Goal: Transaction & Acquisition: Obtain resource

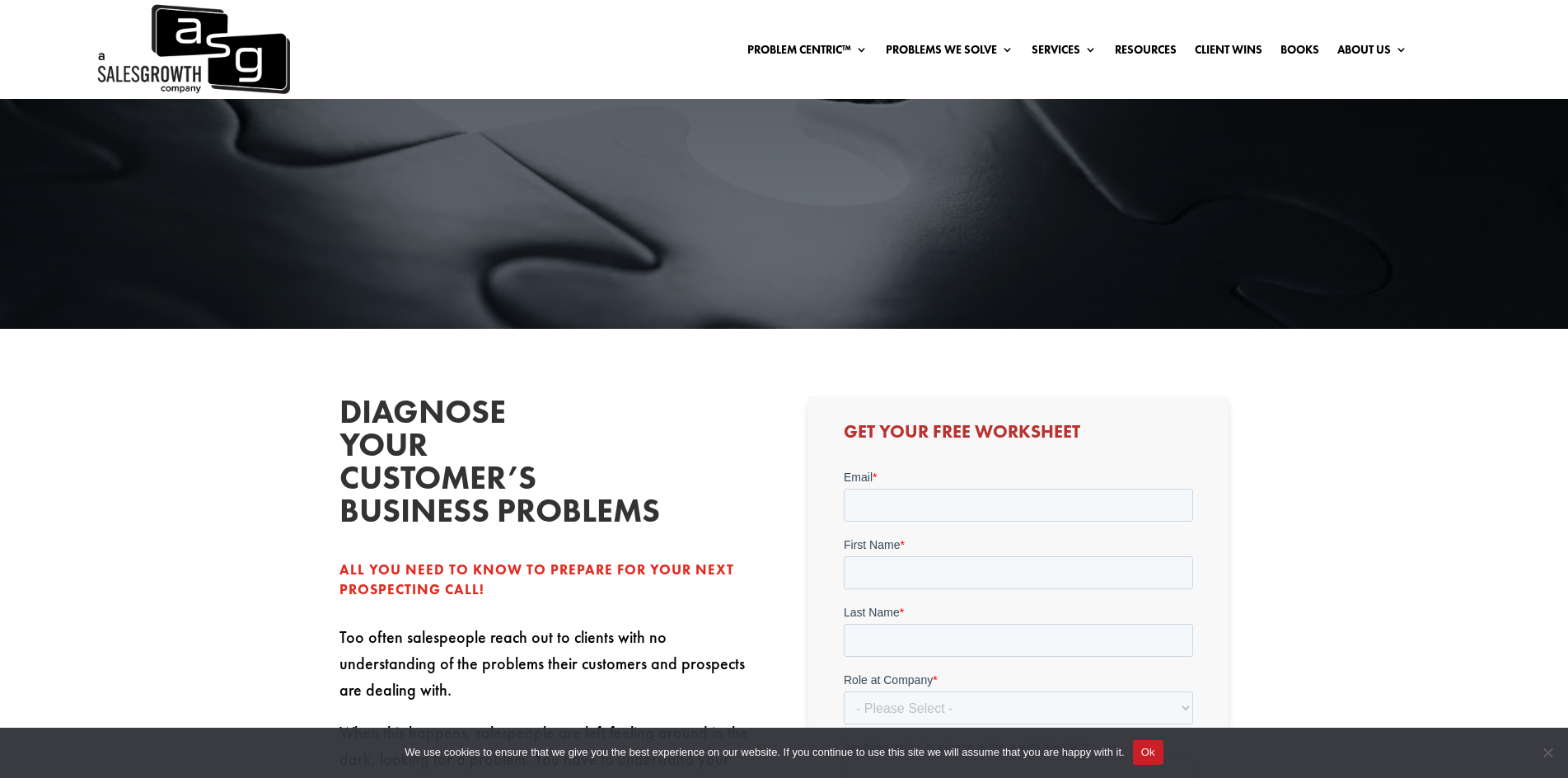
scroll to position [412, 0]
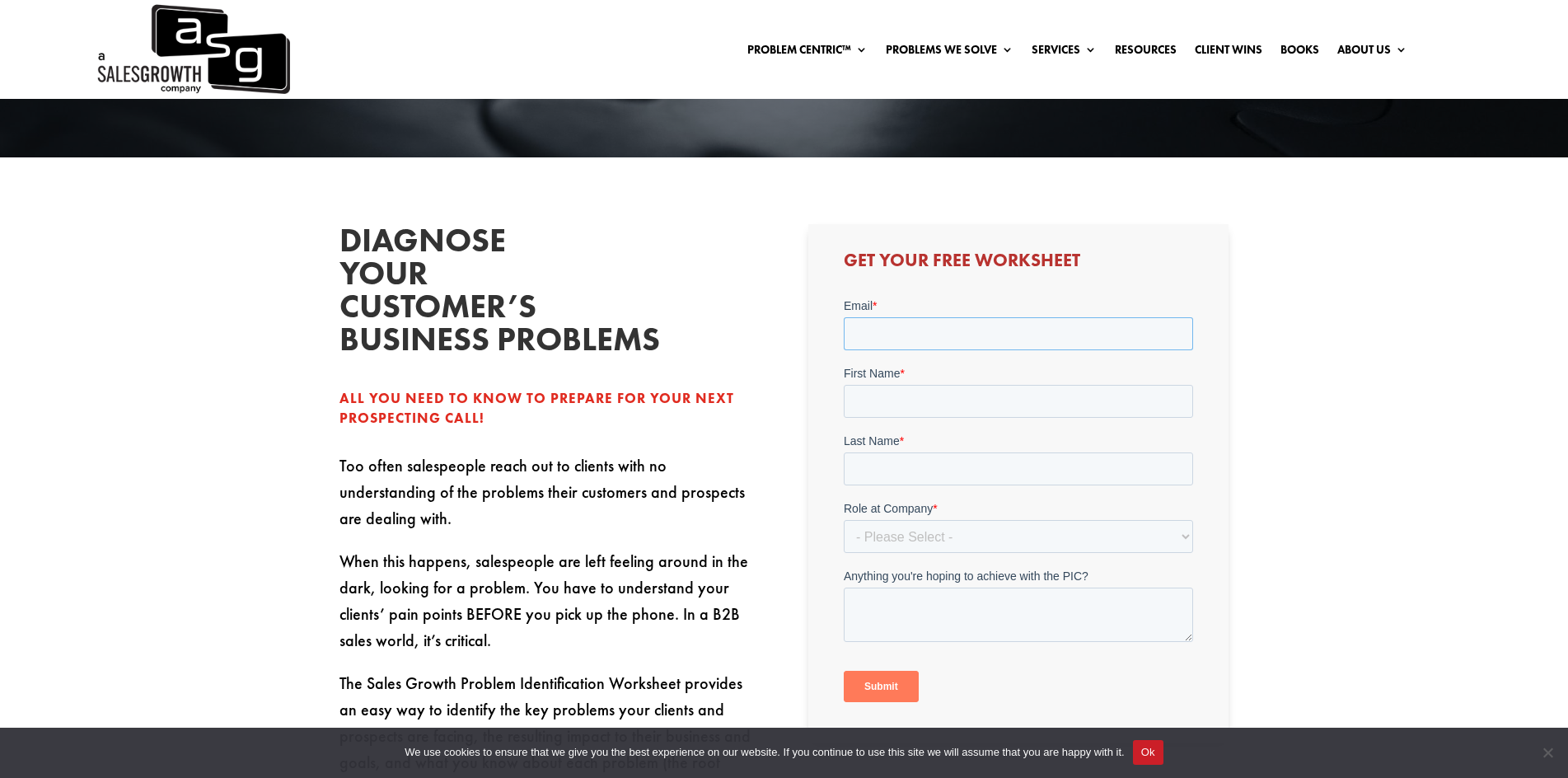
click at [944, 344] on input "Email *" at bounding box center [1018, 334] width 350 height 33
type input "sujitswaroop@gmail.com"
click at [912, 397] on input "First Name *" at bounding box center [1018, 401] width 350 height 33
type input "Sujit"
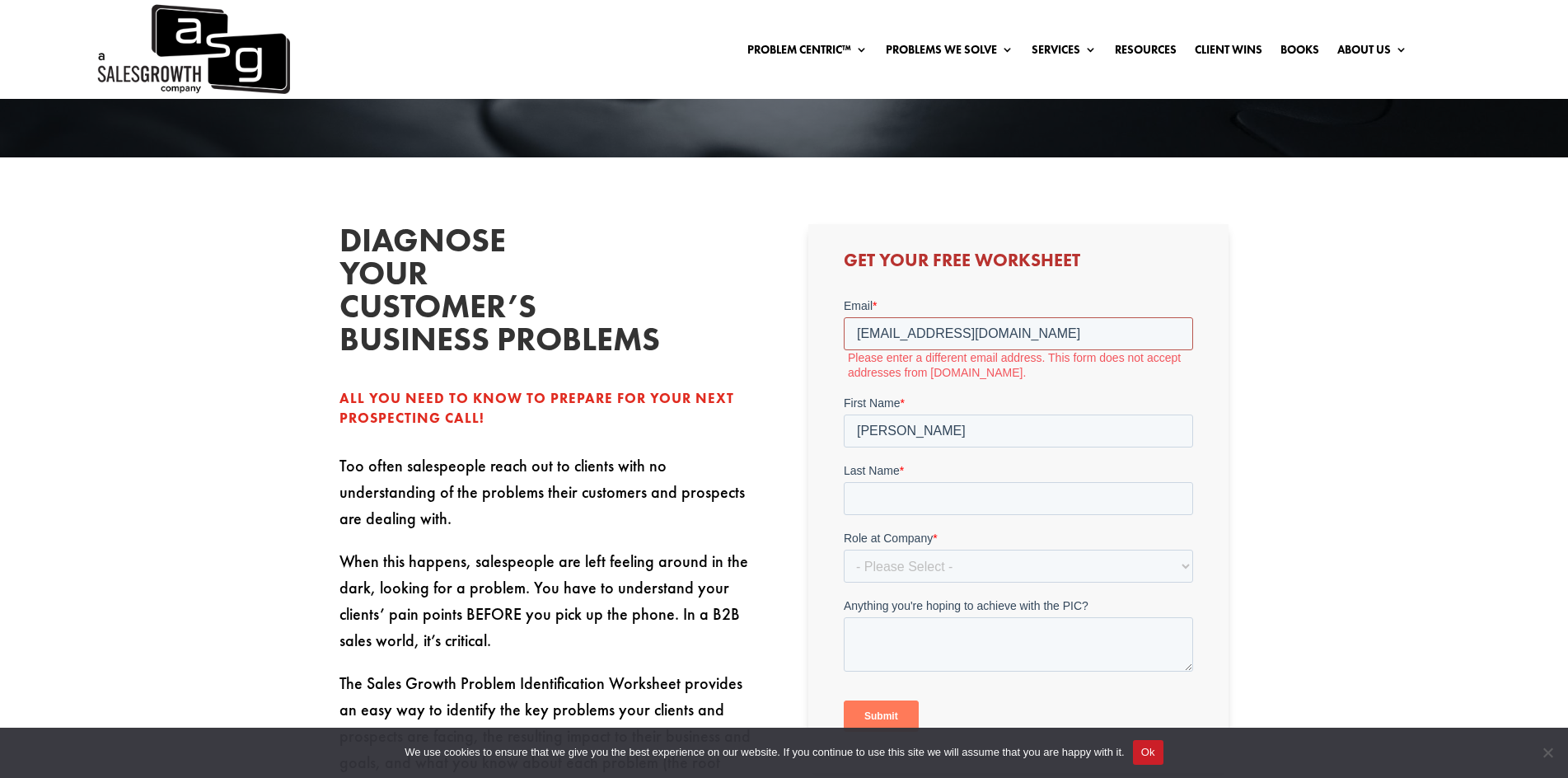
drag, startPoint x: 944, startPoint y: 328, endPoint x: 976, endPoint y: 333, distance: 32.4
click at [976, 333] on input "sujitswaroop@gmail.com" at bounding box center [1018, 334] width 350 height 33
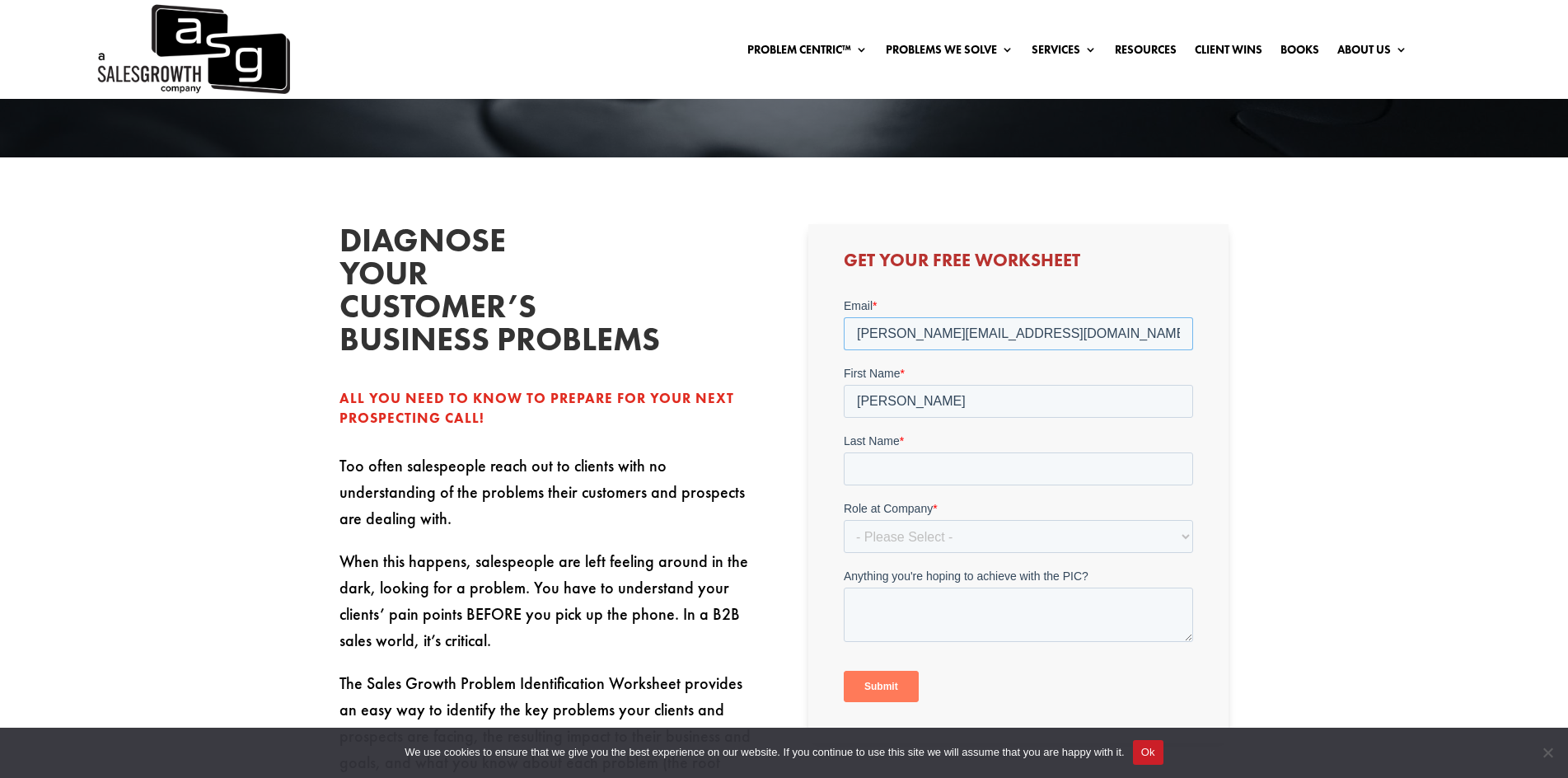
type input "[PERSON_NAME][EMAIL_ADDRESS][DOMAIN_NAME]"
click at [1009, 459] on input "Last Name *" at bounding box center [1018, 468] width 350 height 33
type input "kumar"
click at [1018, 534] on select "- Please Select - C-Level (CRO, CSO, etc) Senior Leadership (VP of Sales, VP of…" at bounding box center [1018, 536] width 350 height 33
select select "C-Level (CRO, CSO, etc)"
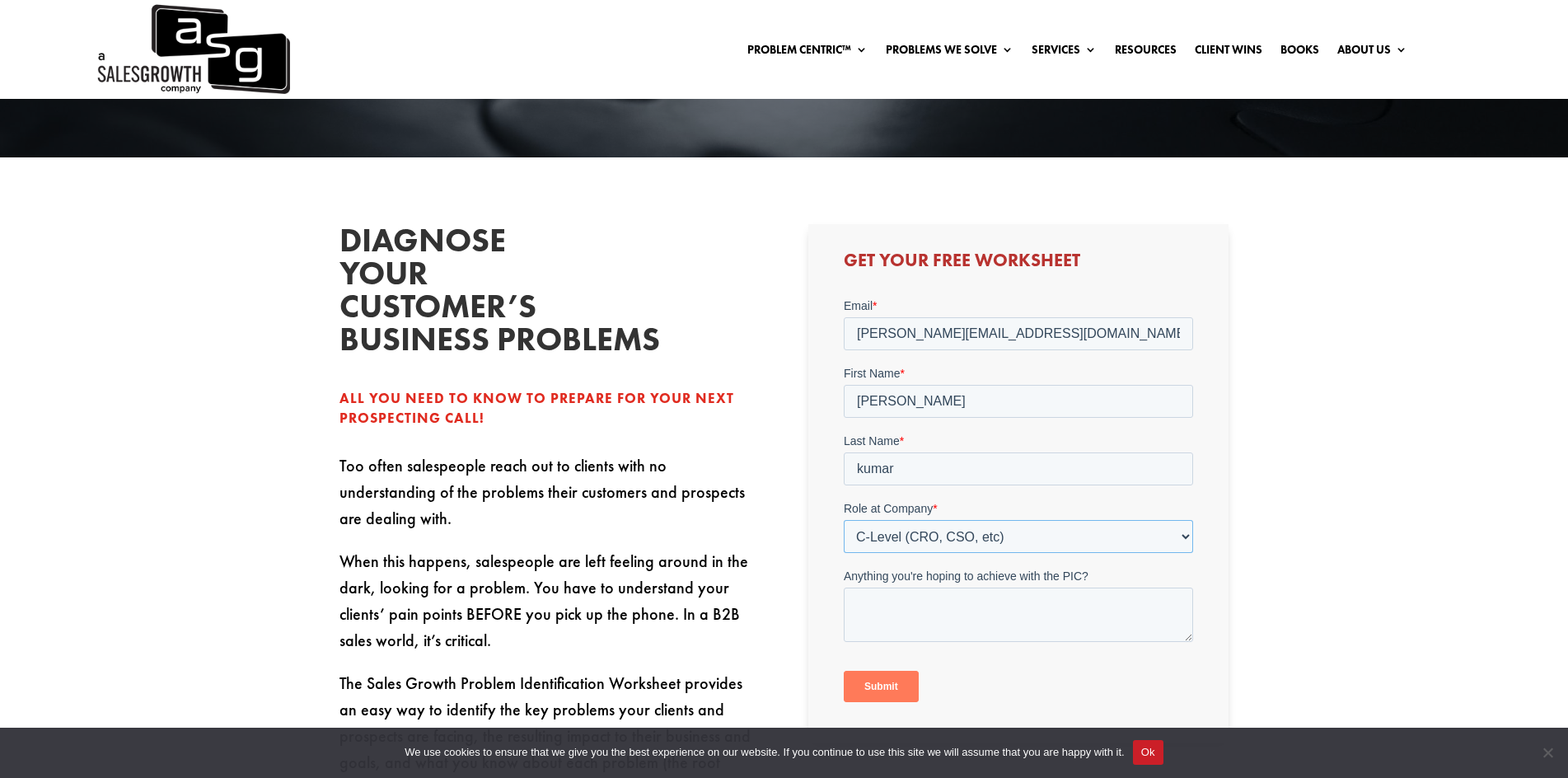
click at [844, 520] on select "- Please Select - C-Level (CRO, CSO, etc) Senior Leadership (VP of Sales, VP of…" at bounding box center [1018, 536] width 350 height 33
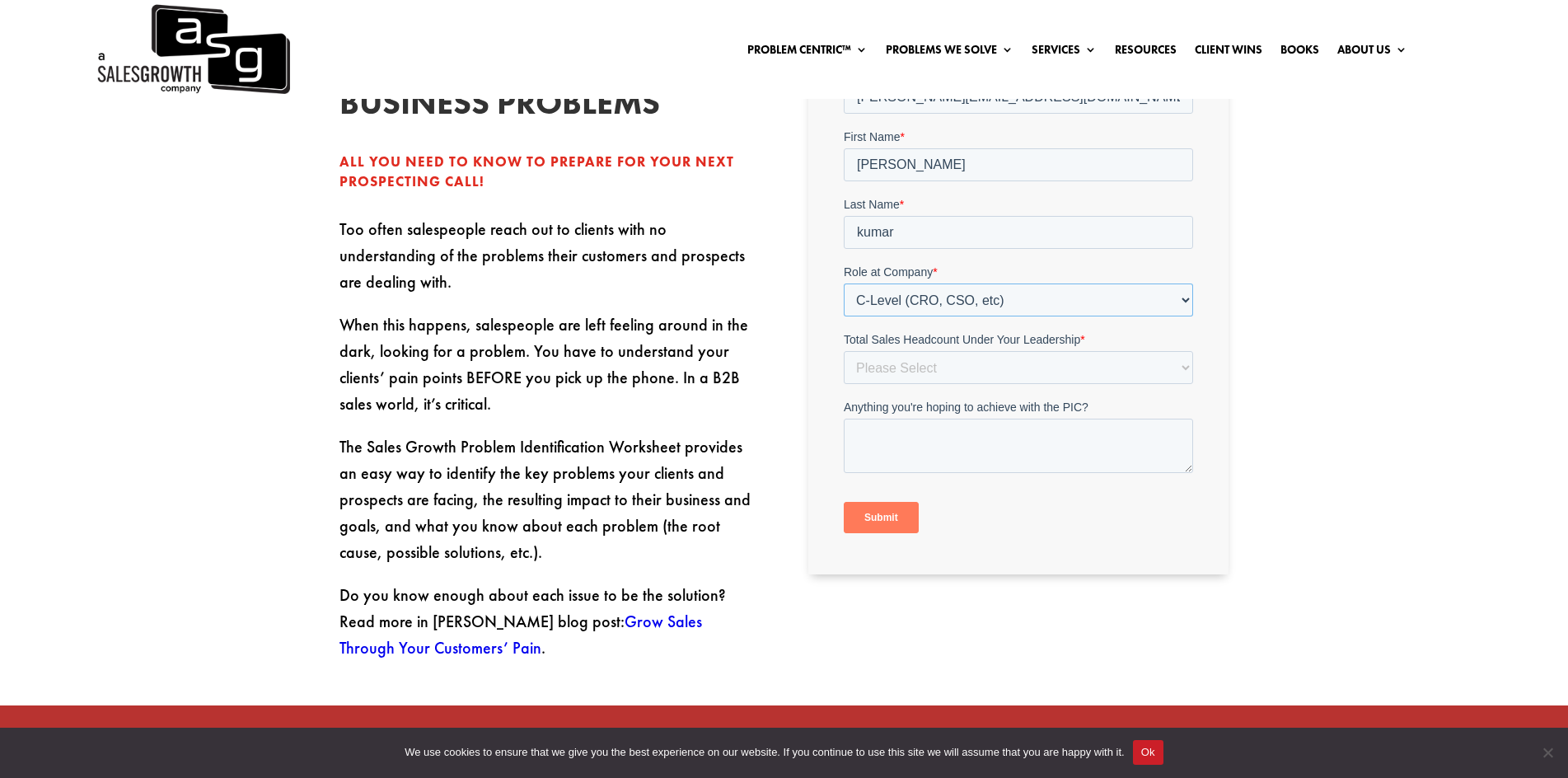
scroll to position [742, 0]
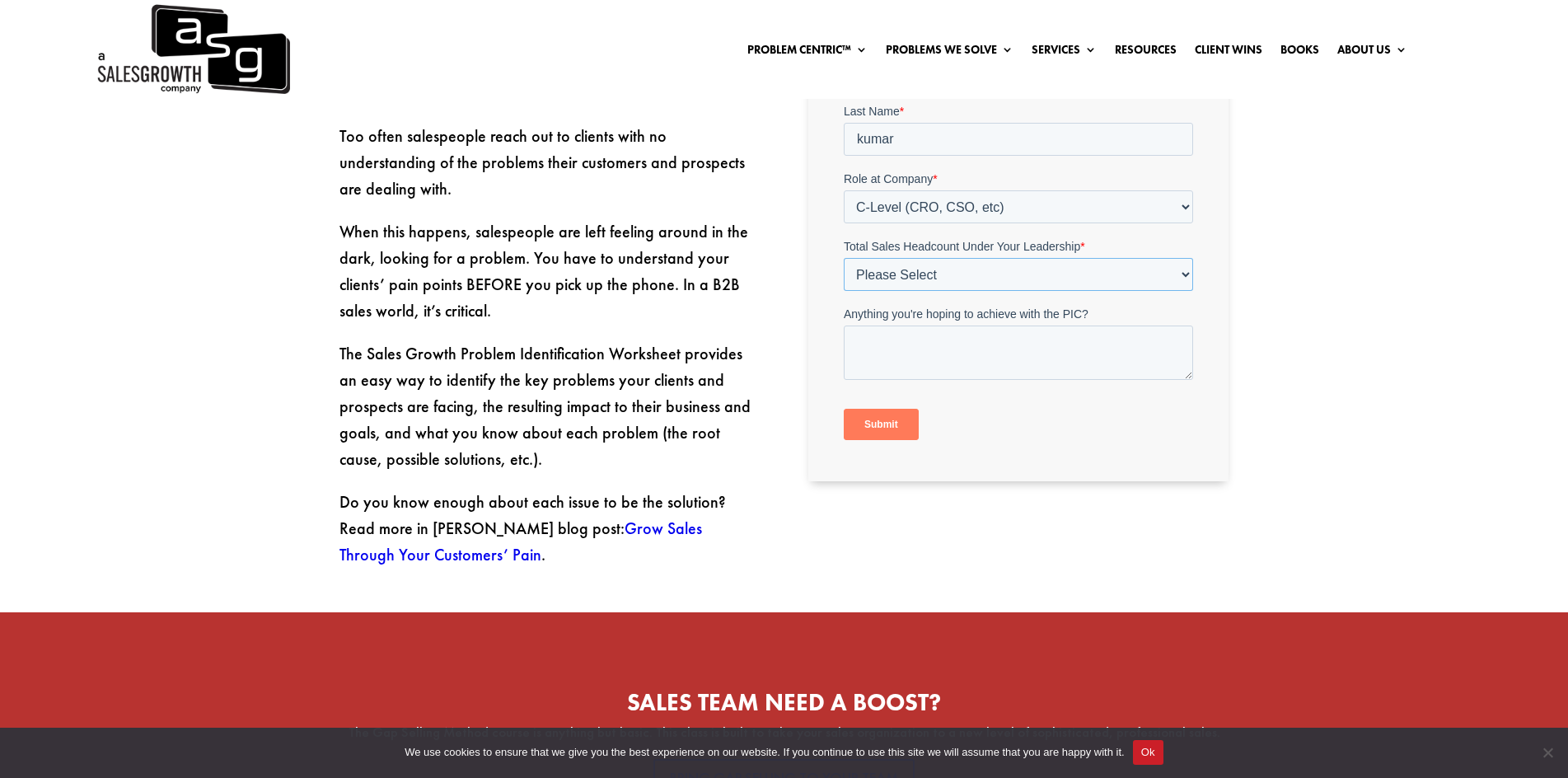
click at [1025, 275] on select "Please Select Just Me 1-9 [PHONE_NUMBER] [PHONE_NUMBER]+" at bounding box center [1018, 275] width 350 height 33
select select "Just Me"
click at [844, 286] on select "Please Select Just Me 1-9 [PHONE_NUMBER] [PHONE_NUMBER]+" at bounding box center [1018, 275] width 350 height 33
click at [976, 364] on textarea "Anything you're hoping to achieve with the PIC?" at bounding box center [1018, 353] width 350 height 55
type textarea "Yes"
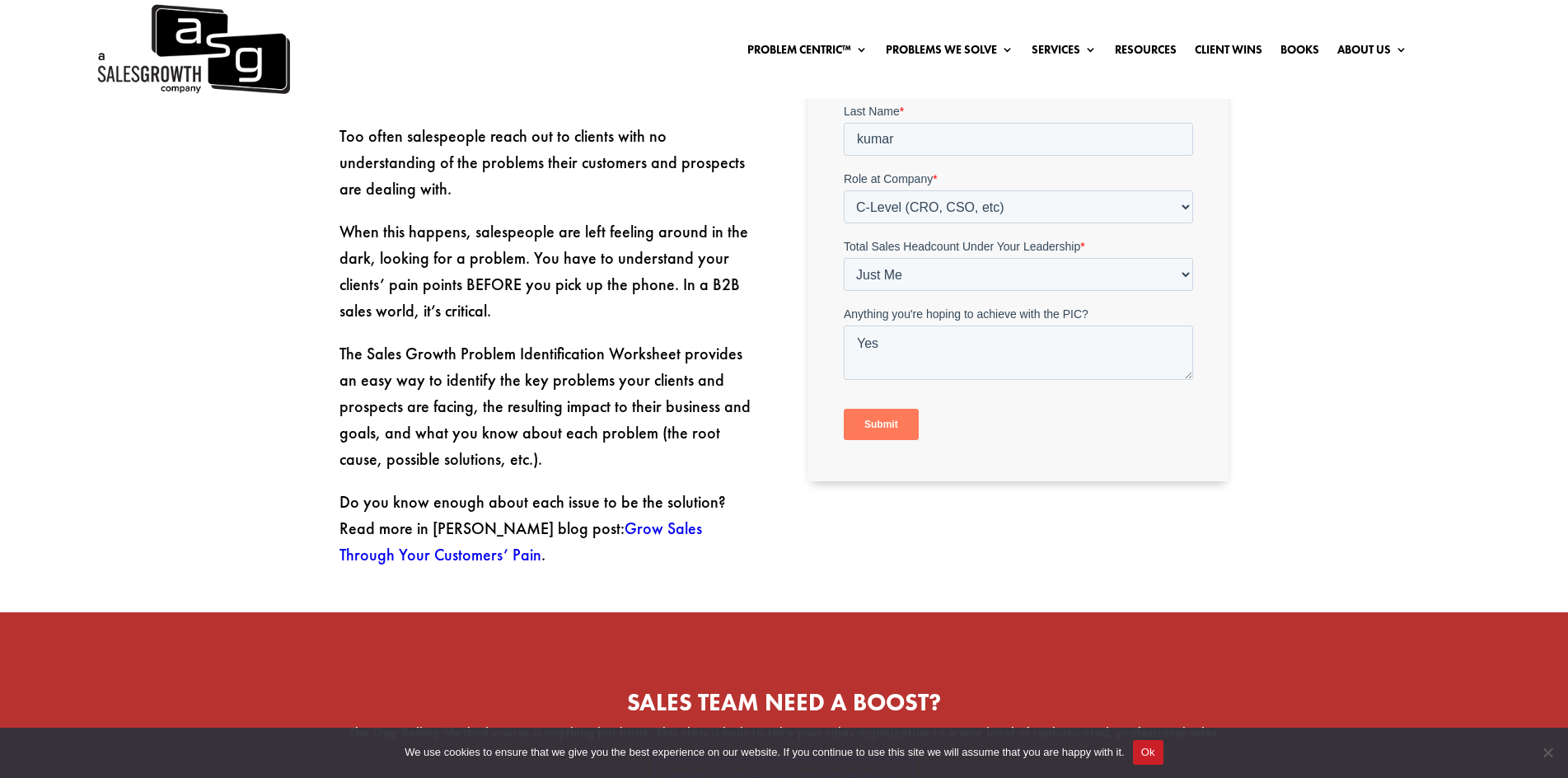
click at [888, 432] on input "Submit" at bounding box center [881, 424] width 75 height 31
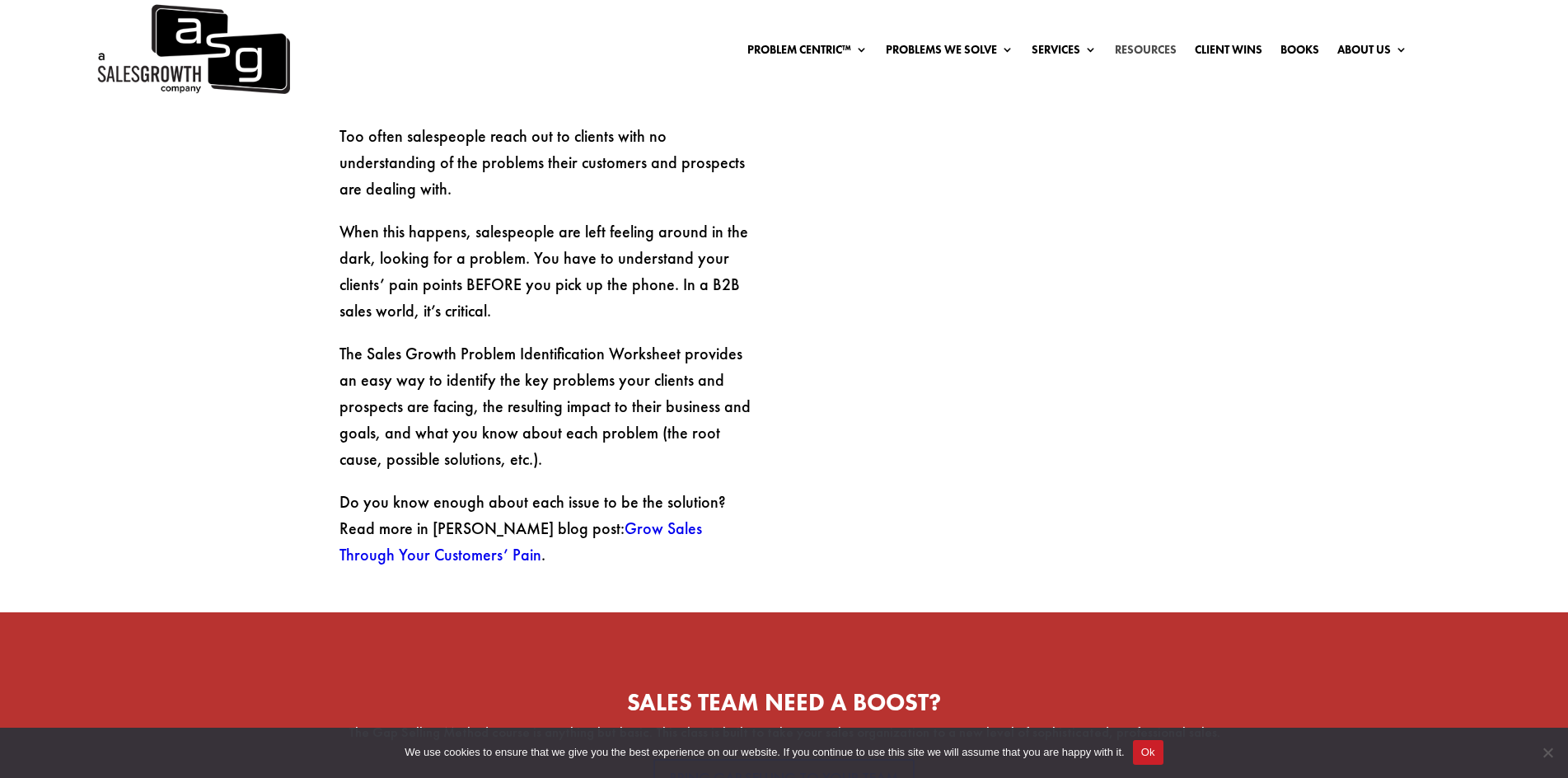
click at [1139, 48] on link "Resources" at bounding box center [1146, 53] width 62 height 18
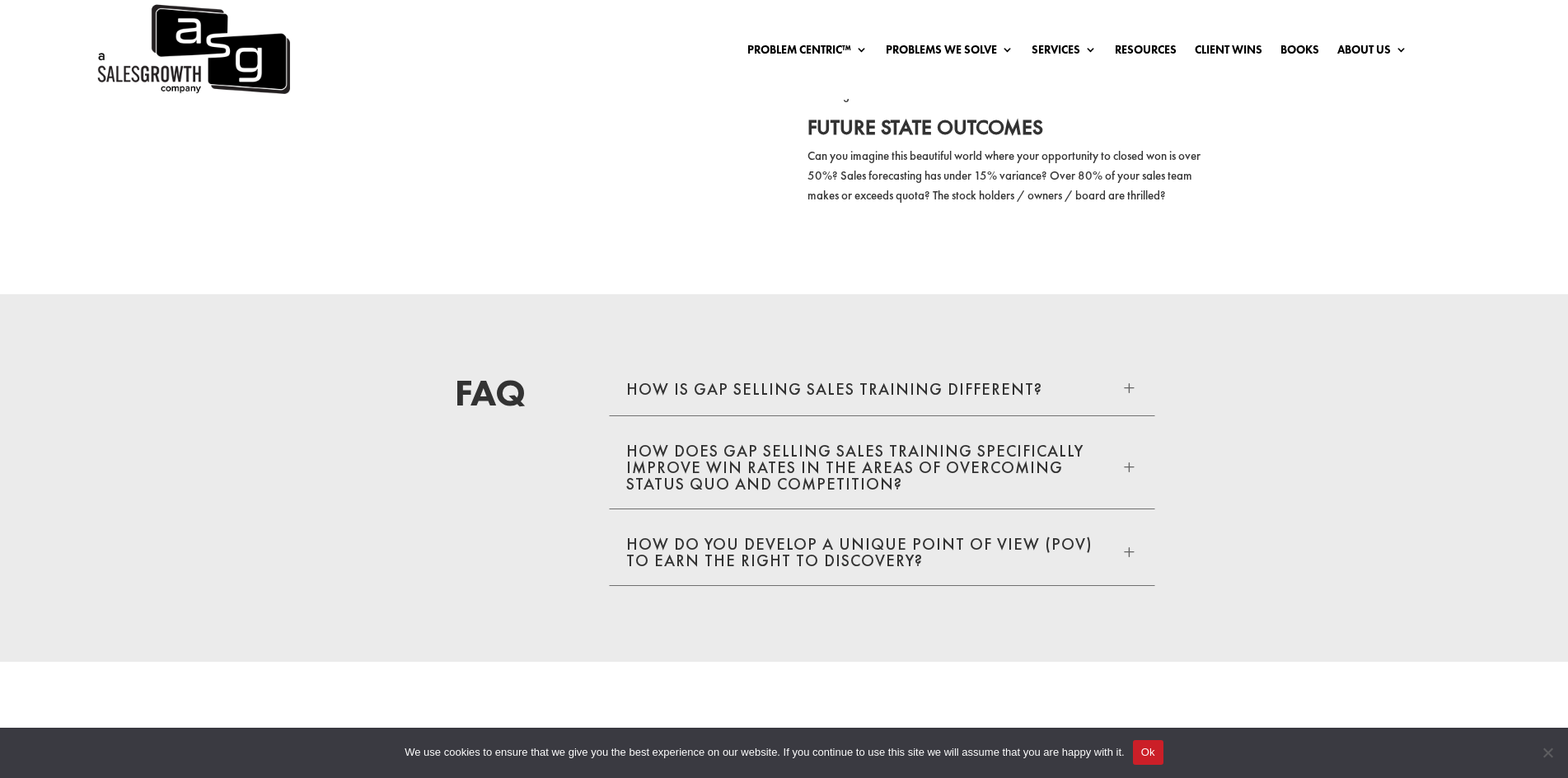
scroll to position [3296, 0]
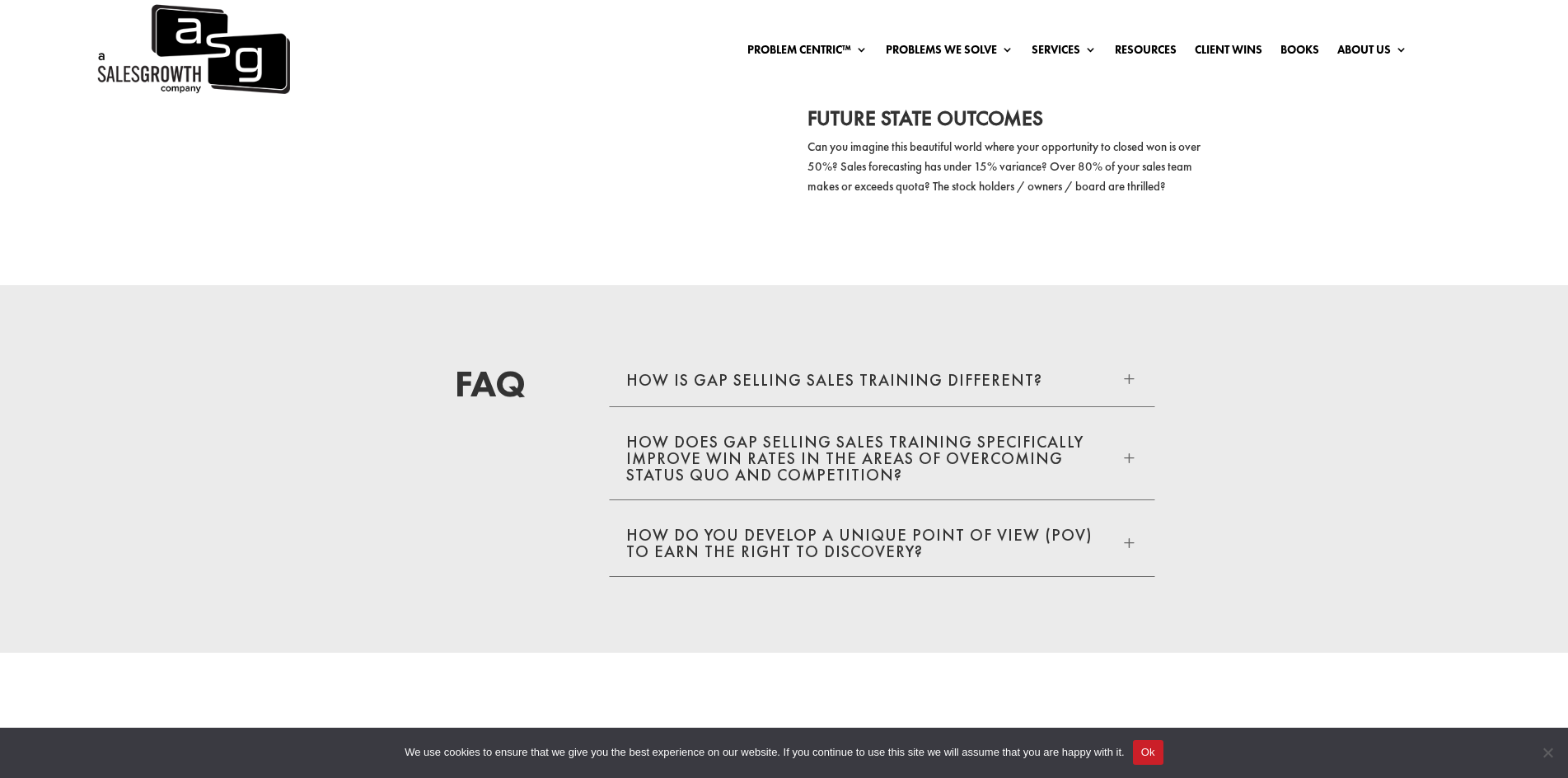
click at [1020, 379] on h5 "How is GAP Selling sales training different?" at bounding box center [834, 380] width 416 height 17
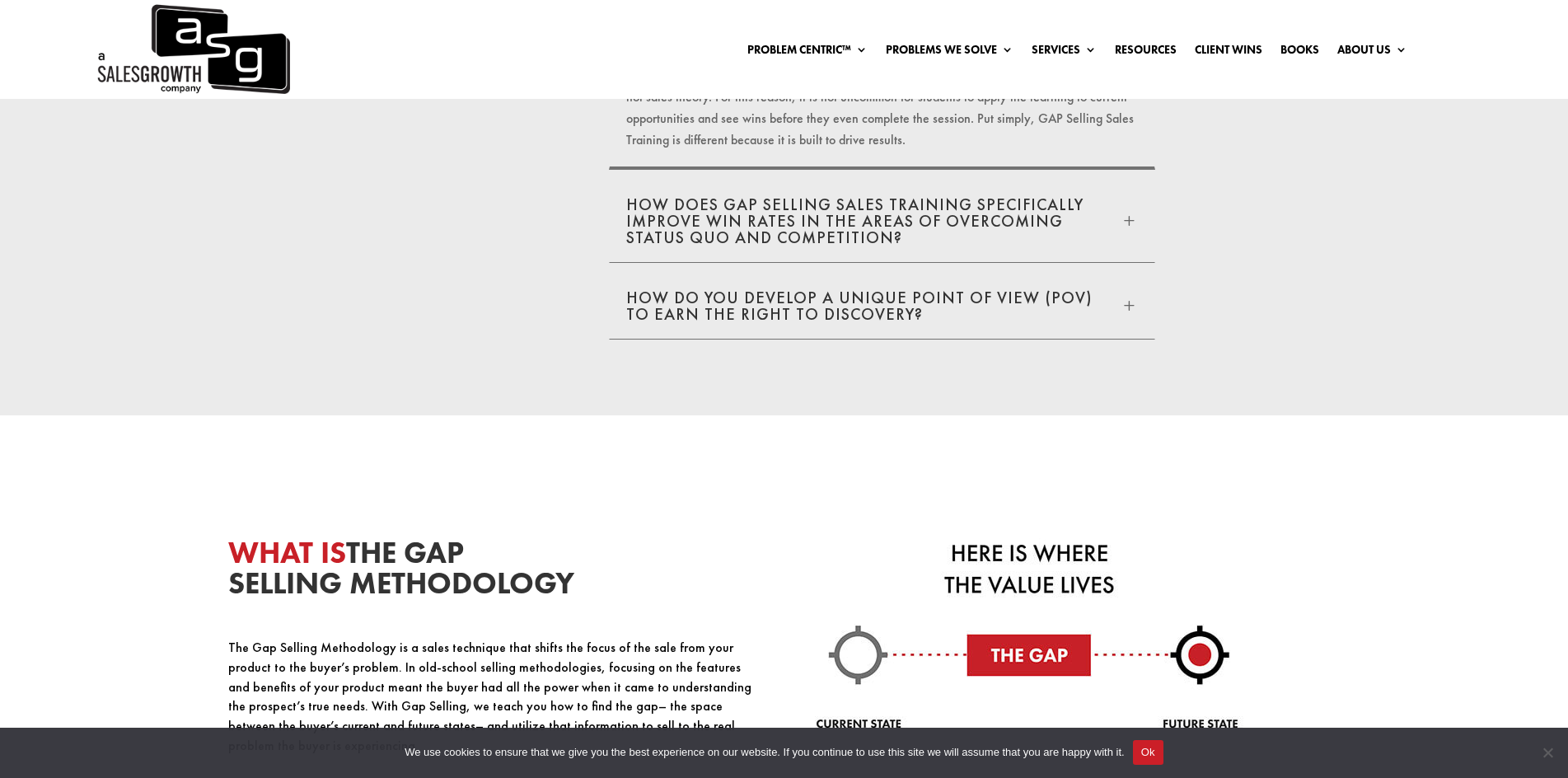
scroll to position [3708, 0]
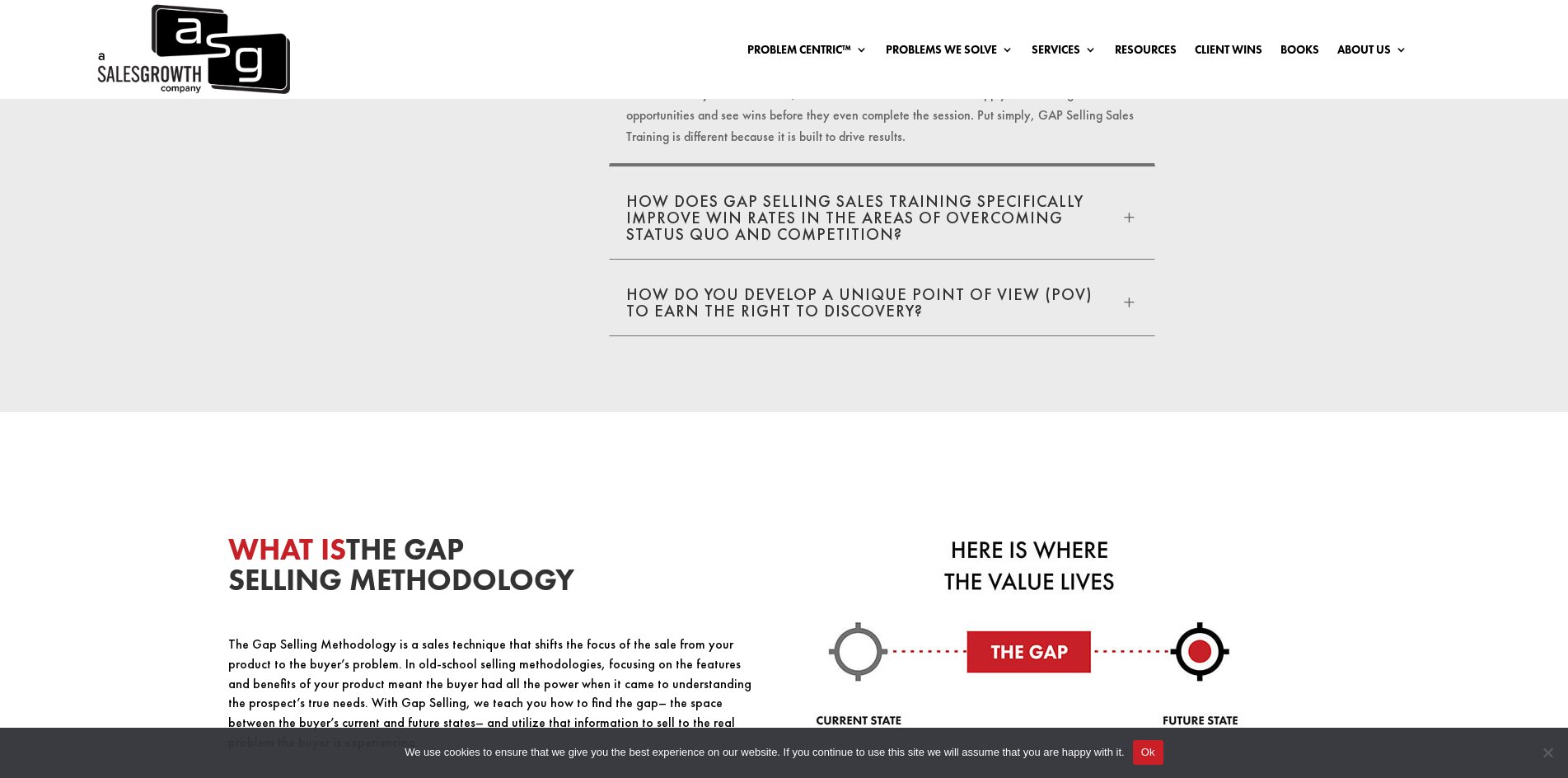
click at [1170, 749] on div "We use cookies to ensure that we give you the best experience on our website. I…" at bounding box center [784, 753] width 1568 height 51
click at [1155, 746] on button "Ok" at bounding box center [1148, 752] width 30 height 24
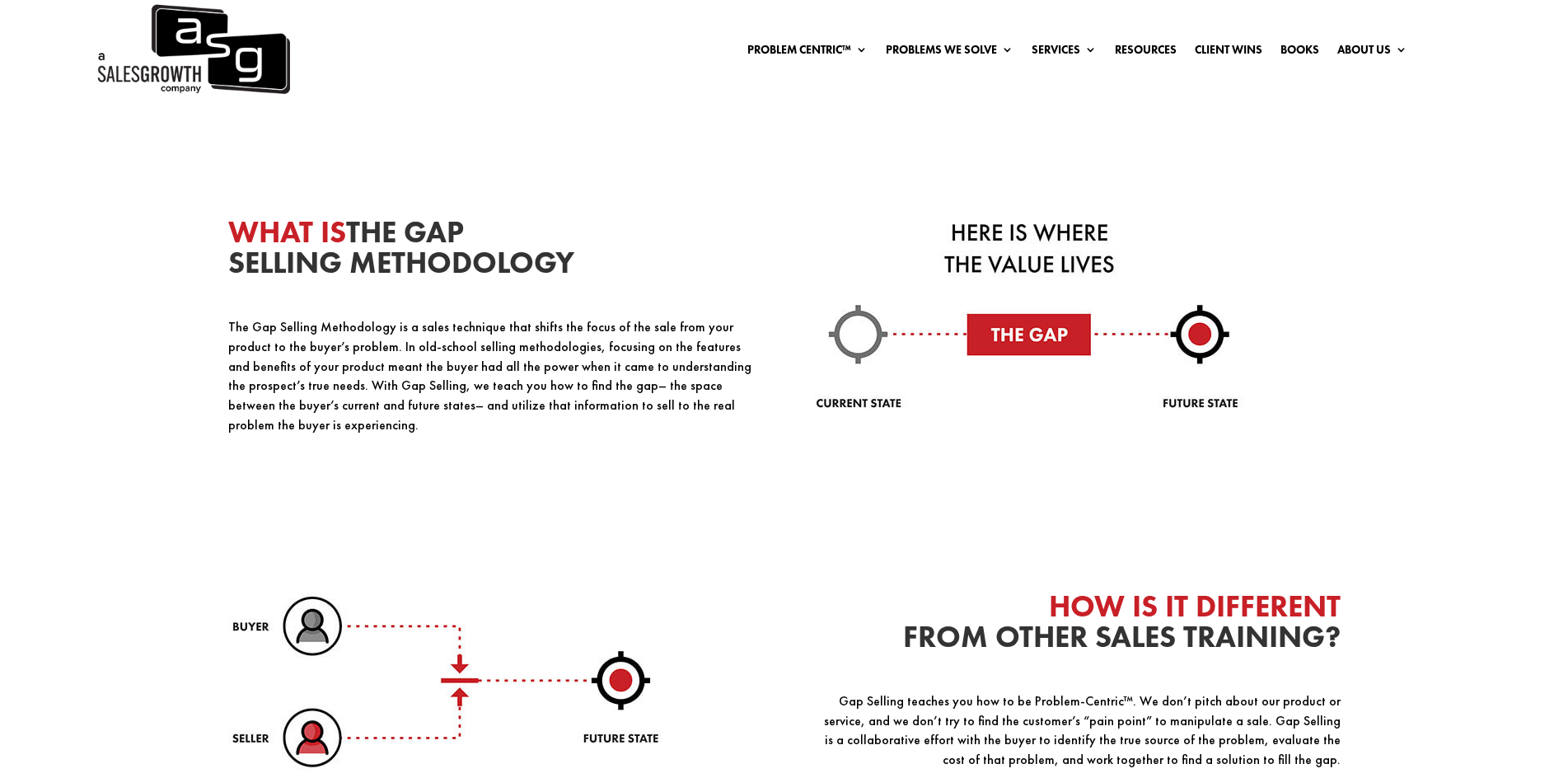
scroll to position [4037, 0]
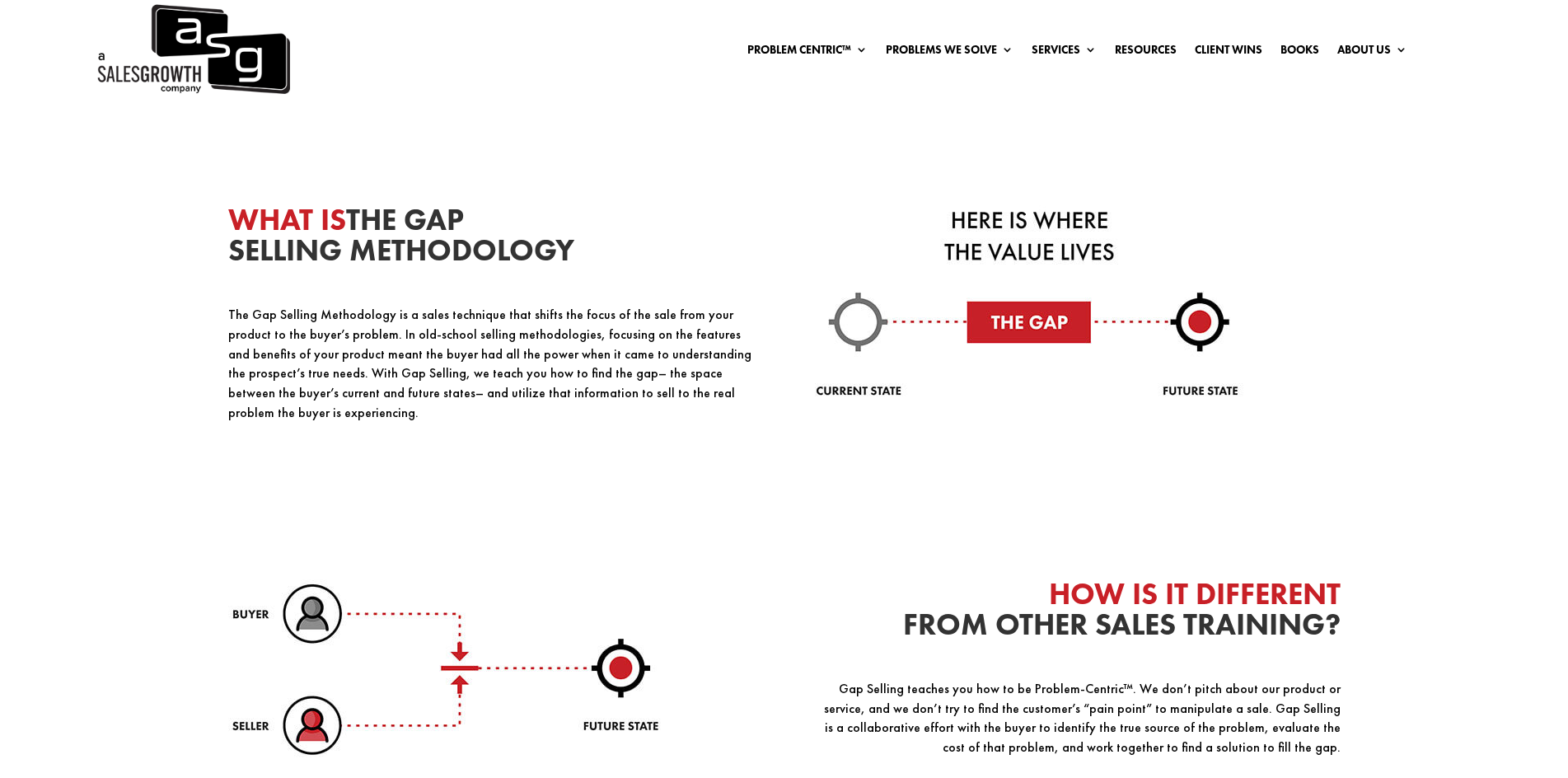
click at [1016, 309] on img at bounding box center [1029, 304] width 429 height 198
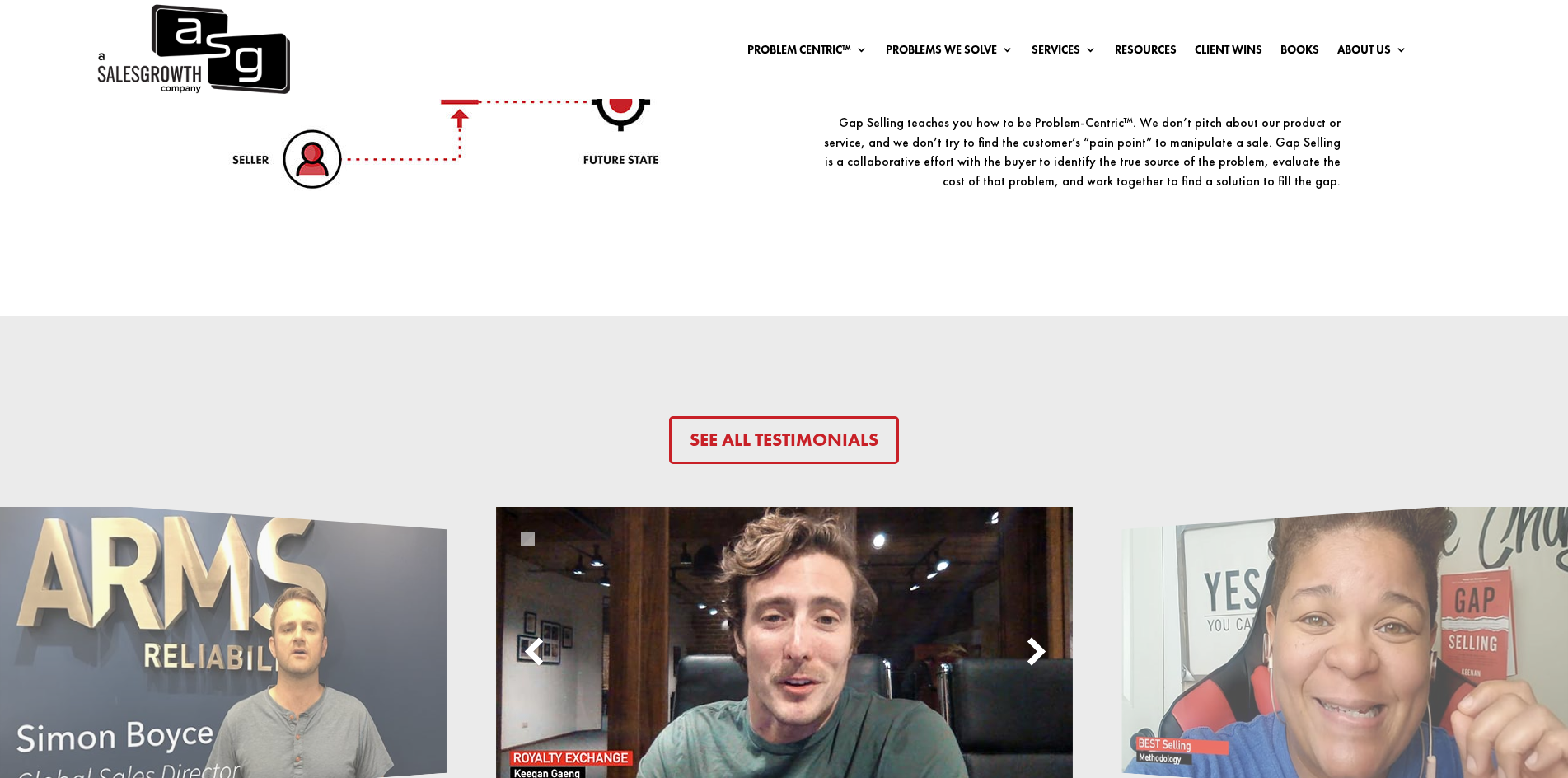
scroll to position [4614, 0]
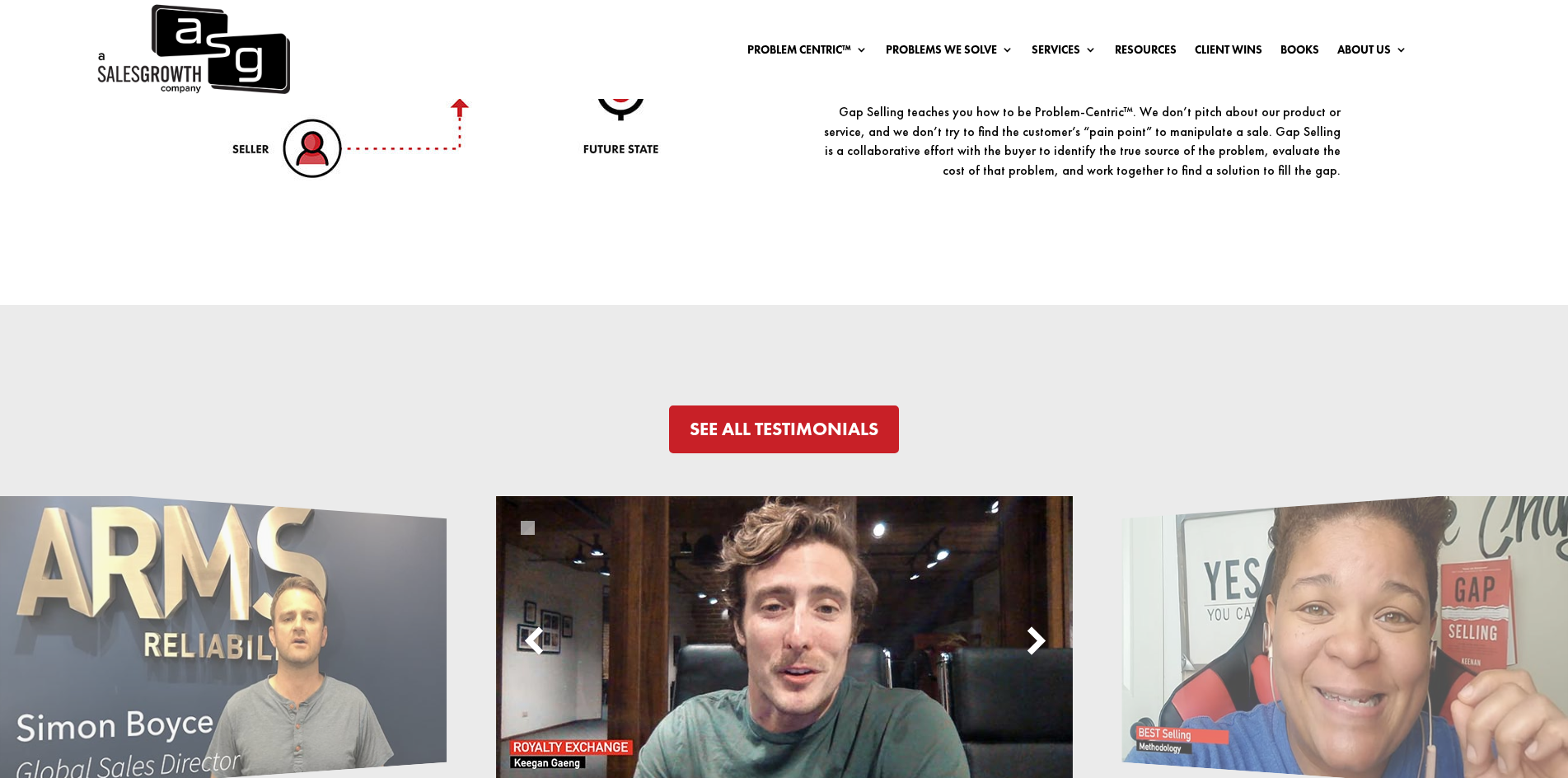
click at [783, 405] on link "See All Testimonials" at bounding box center [784, 428] width 231 height 48
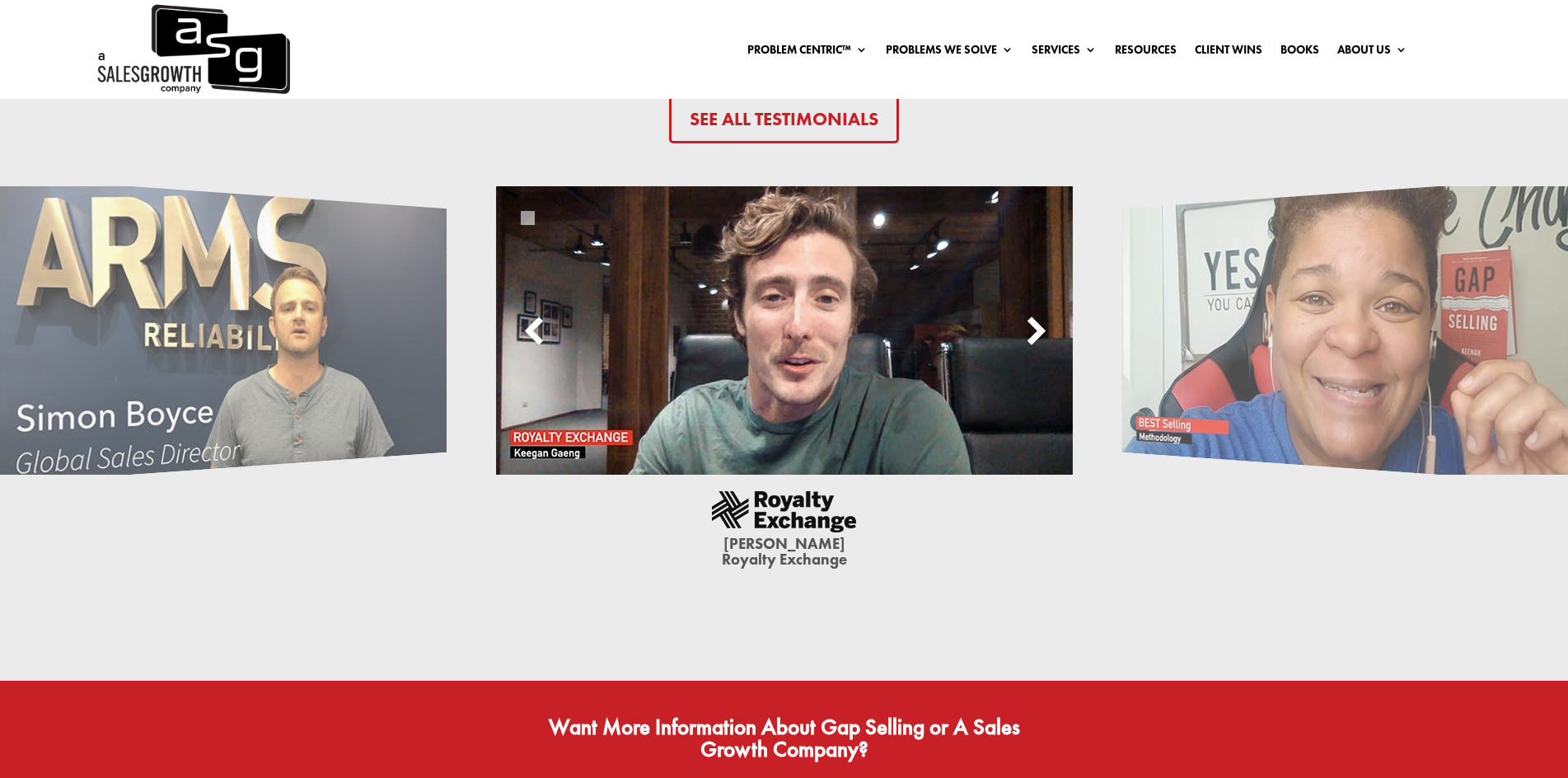
scroll to position [4770, 0]
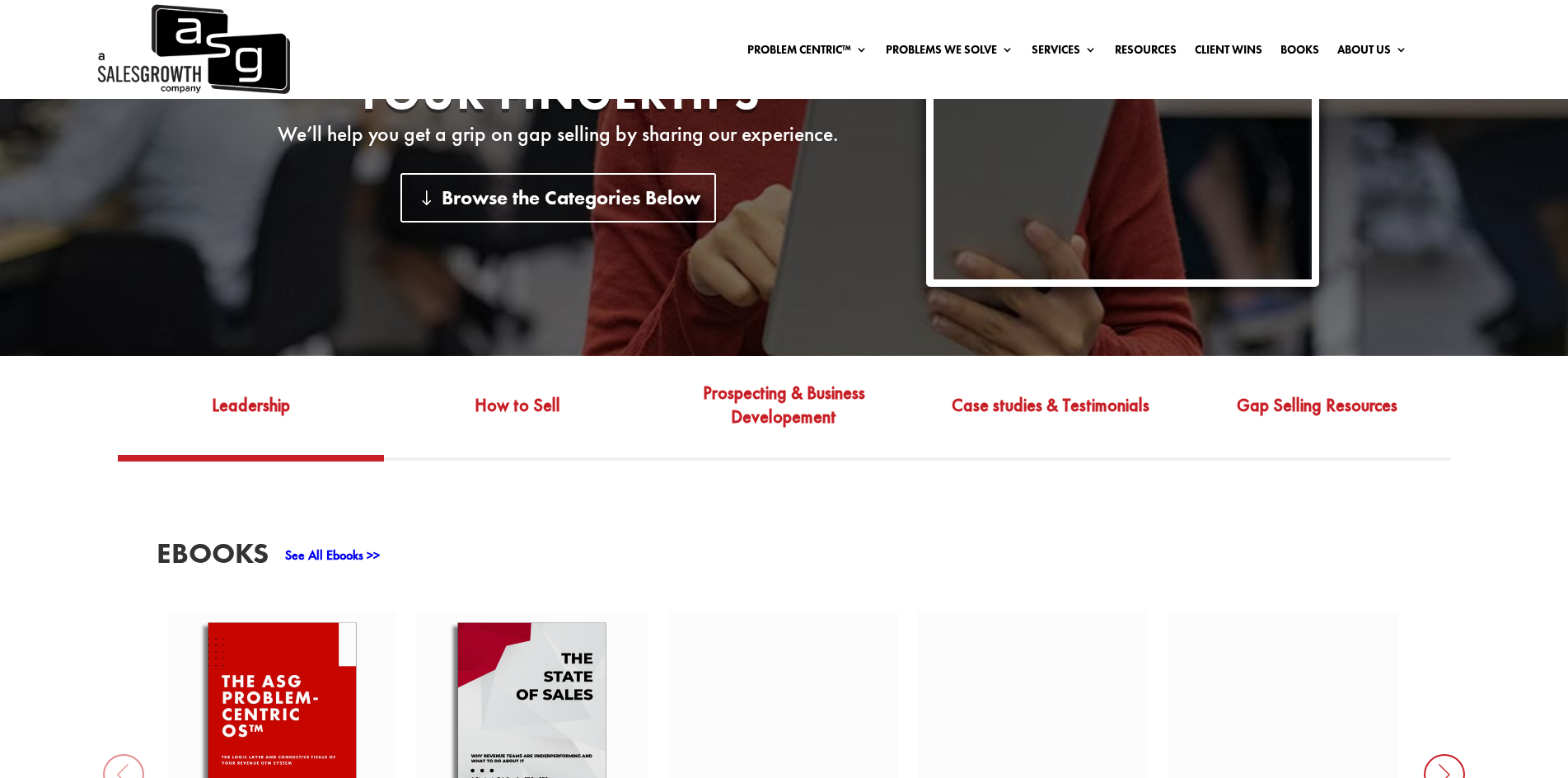
scroll to position [329, 0]
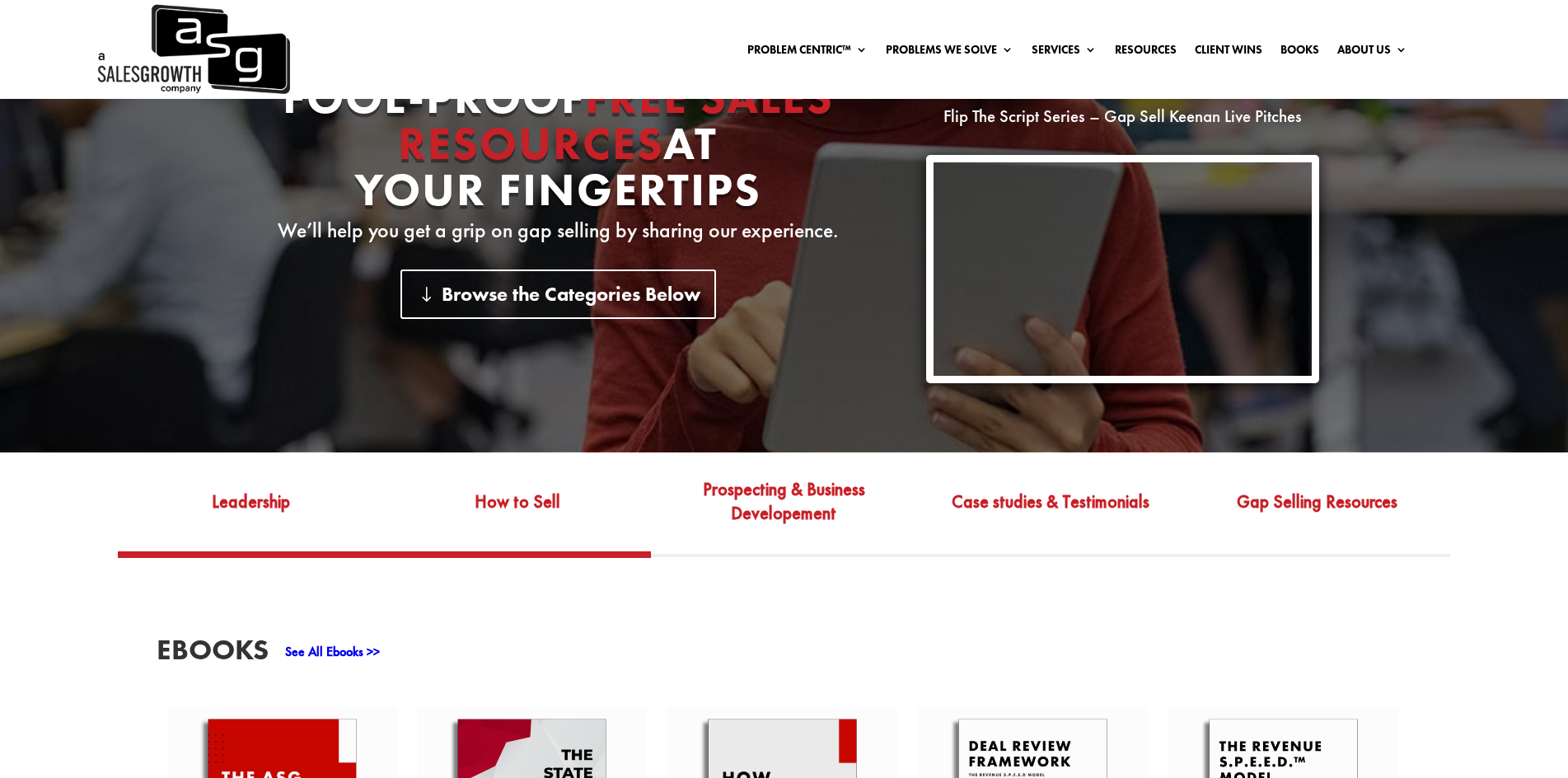
click at [508, 508] on link "How to Sell" at bounding box center [518, 513] width 267 height 77
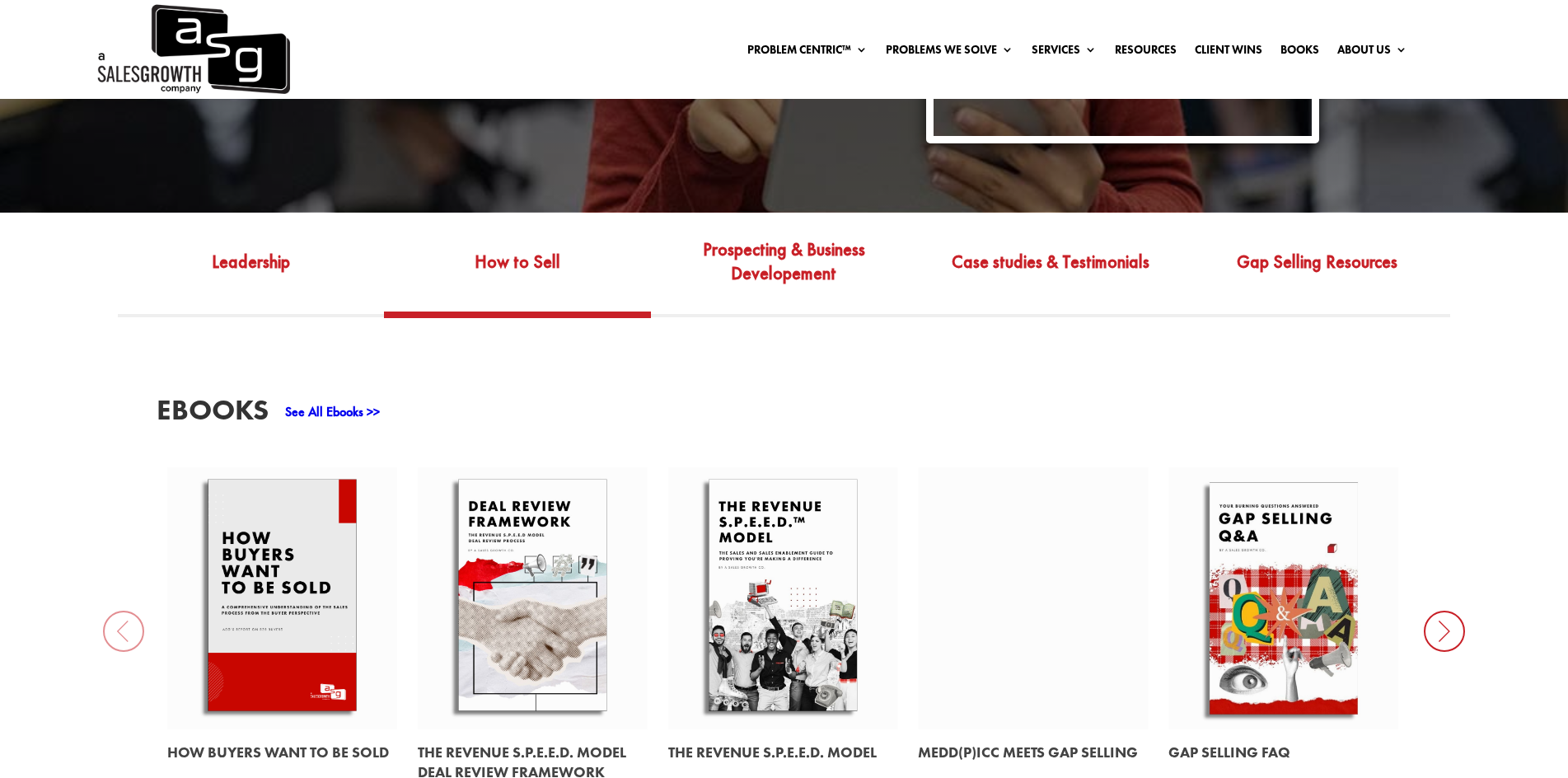
scroll to position [742, 0]
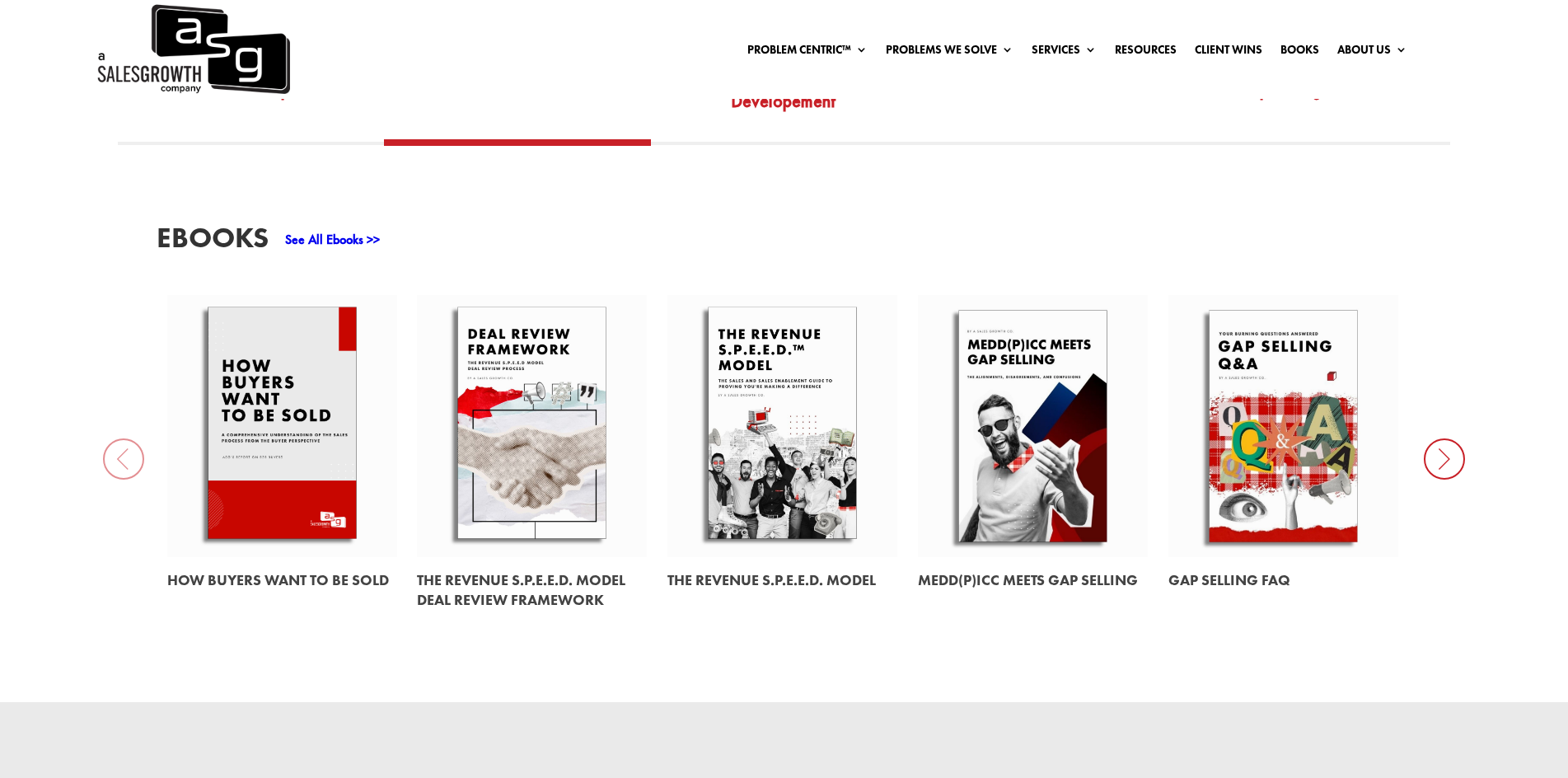
click at [534, 454] on link at bounding box center [532, 426] width 230 height 262
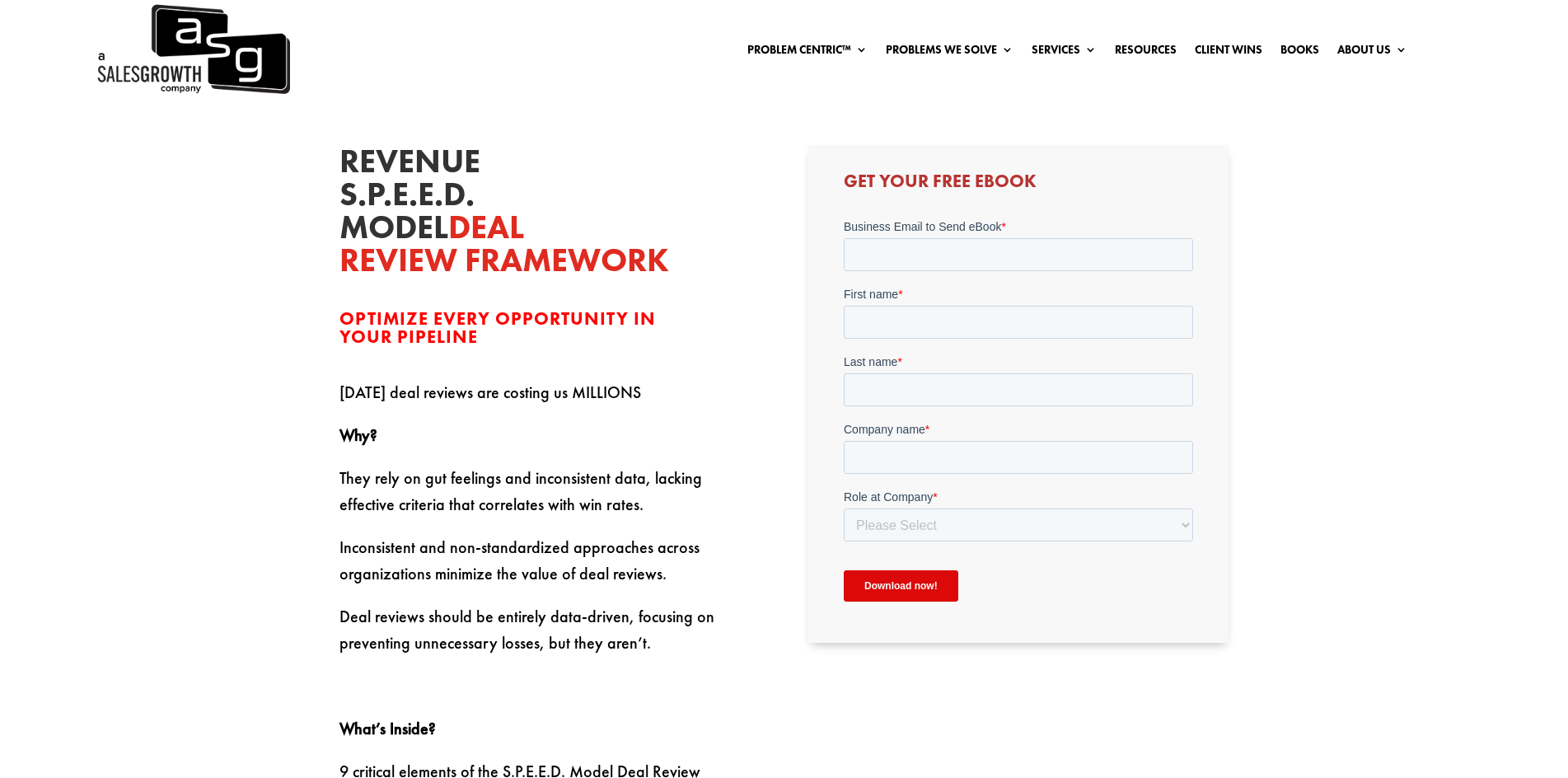
scroll to position [494, 0]
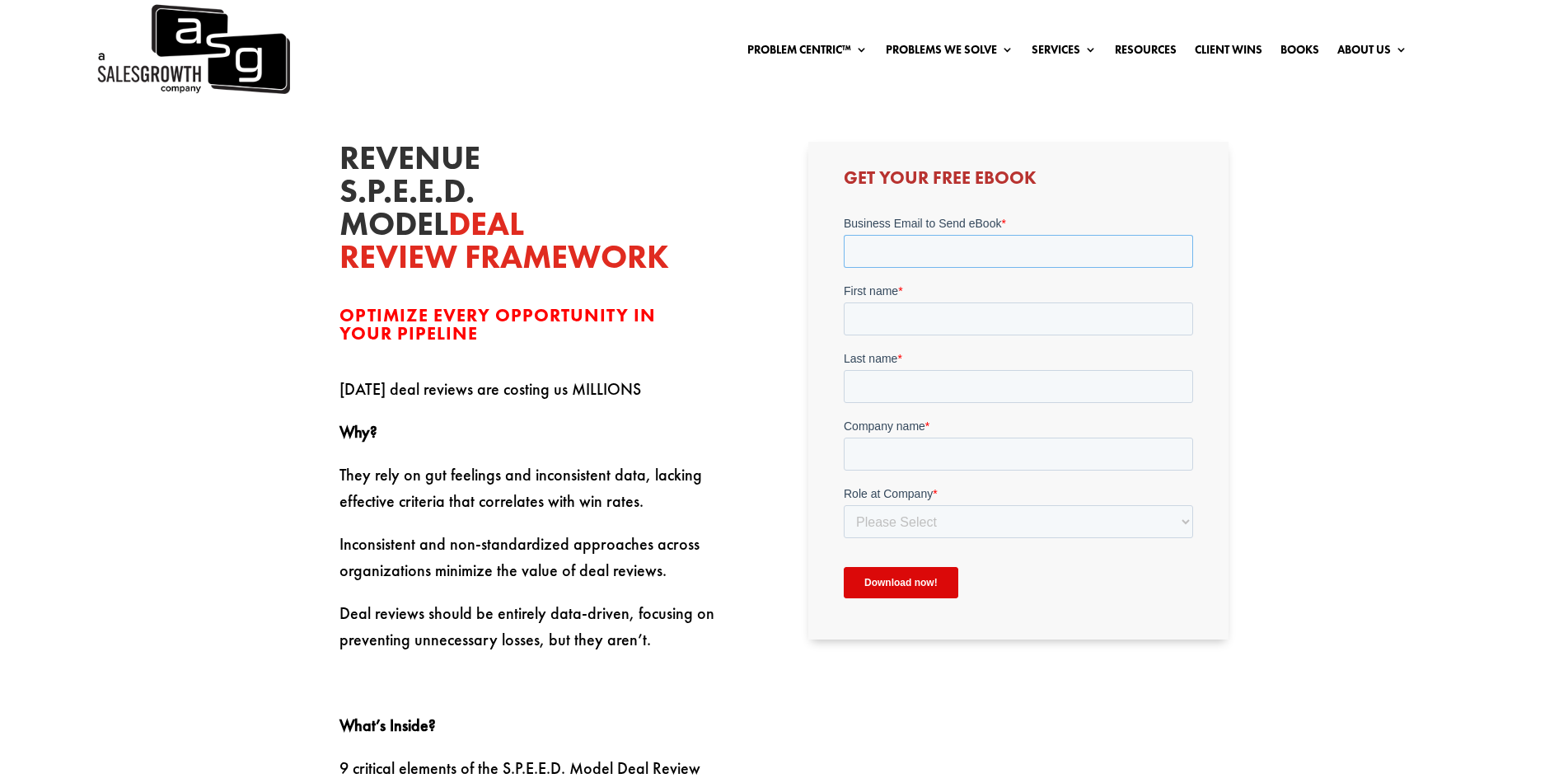
click at [962, 245] on input "Business Email to Send eBook *" at bounding box center [1018, 250] width 350 height 33
type input "sujit.kumar@synergistic-ai.com"
click at [934, 325] on input "First name *" at bounding box center [1018, 318] width 350 height 33
type input "Sujit"
click at [937, 375] on input "Last name *" at bounding box center [1018, 386] width 350 height 33
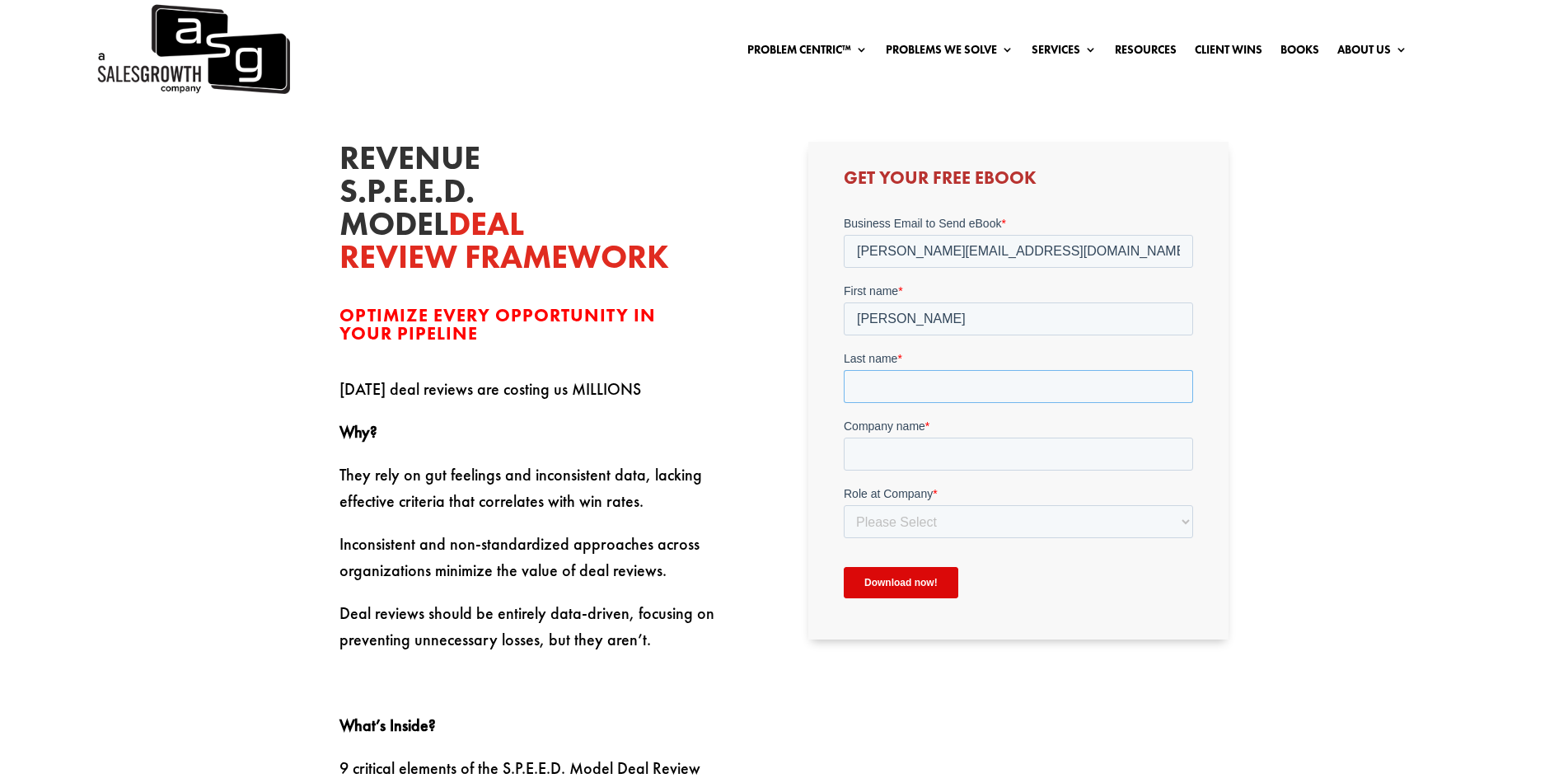
click at [871, 373] on input "Last name *" at bounding box center [1018, 386] width 350 height 33
type input "Kumar"
type input "Synergistic AI"
click at [948, 521] on select "Please Select C-Level (CRO, CSO, etc) Senior Leadership (VP of Sales, VP of Ena…" at bounding box center [1018, 521] width 350 height 33
select select "C-Level (CRO, CSO, etc)"
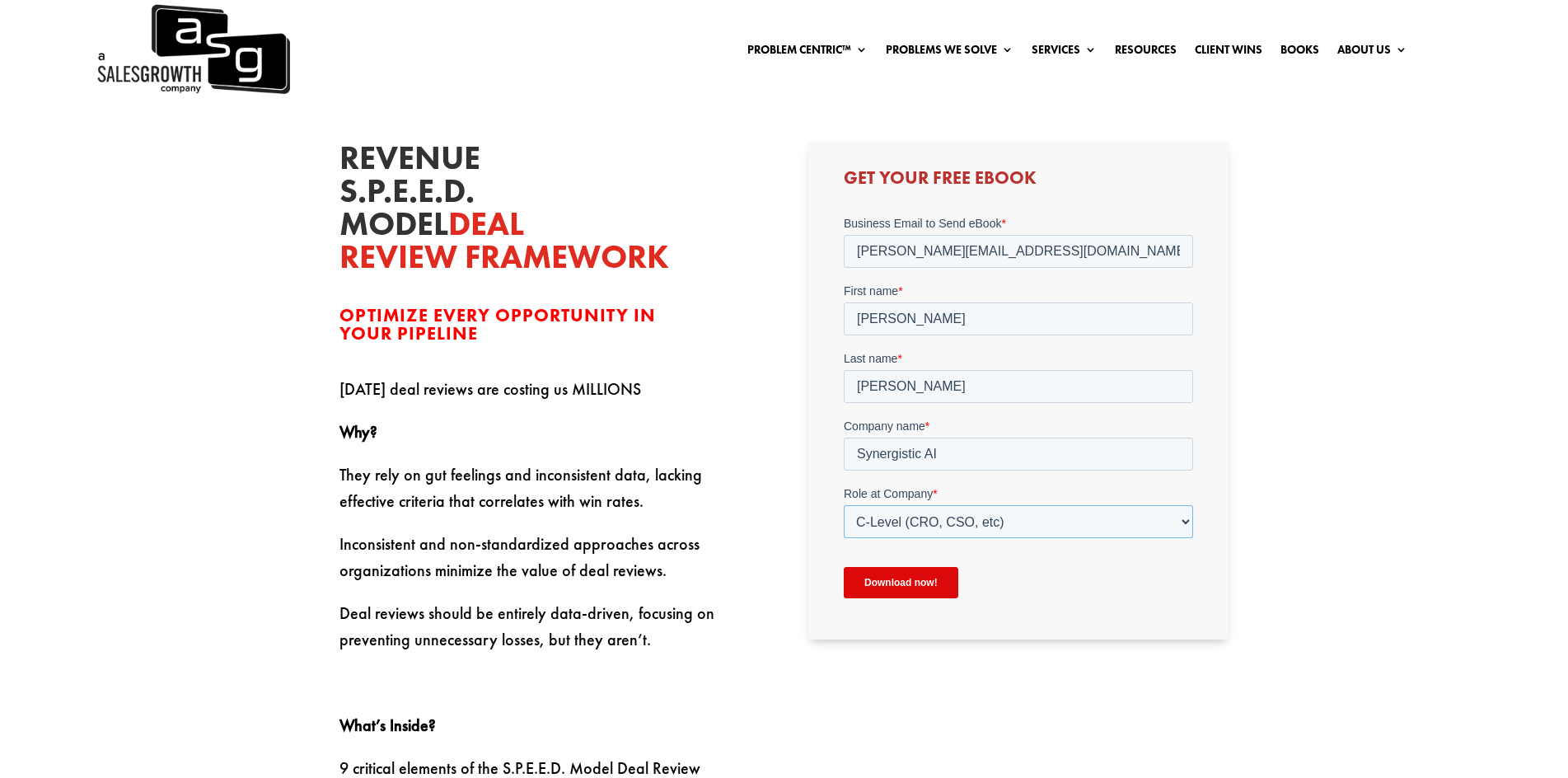
click at [844, 505] on select "Please Select C-Level (CRO, CSO, etc) Senior Leadership (VP of Sales, VP of Ena…" at bounding box center [1018, 521] width 350 height 33
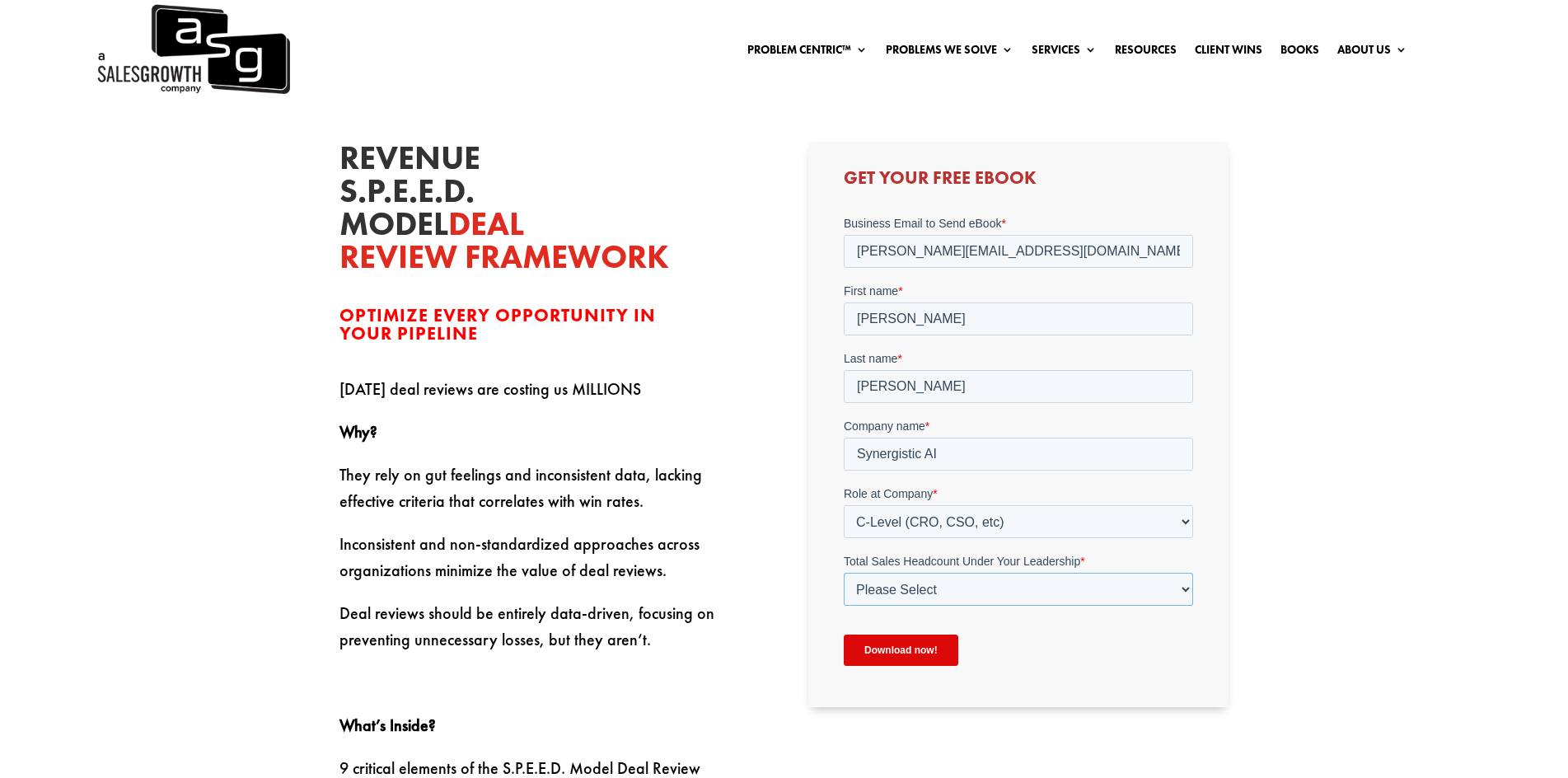
click at [929, 597] on select "Please Select Just Me 1-9 10-19 20-49 50-99 100+" at bounding box center [1018, 589] width 350 height 33
select select "Just Me"
click at [844, 573] on select "Please Select Just Me 1-9 10-19 20-49 50-99 100+" at bounding box center [1018, 589] width 350 height 33
click at [922, 650] on input "Download now!" at bounding box center [901, 649] width 114 height 31
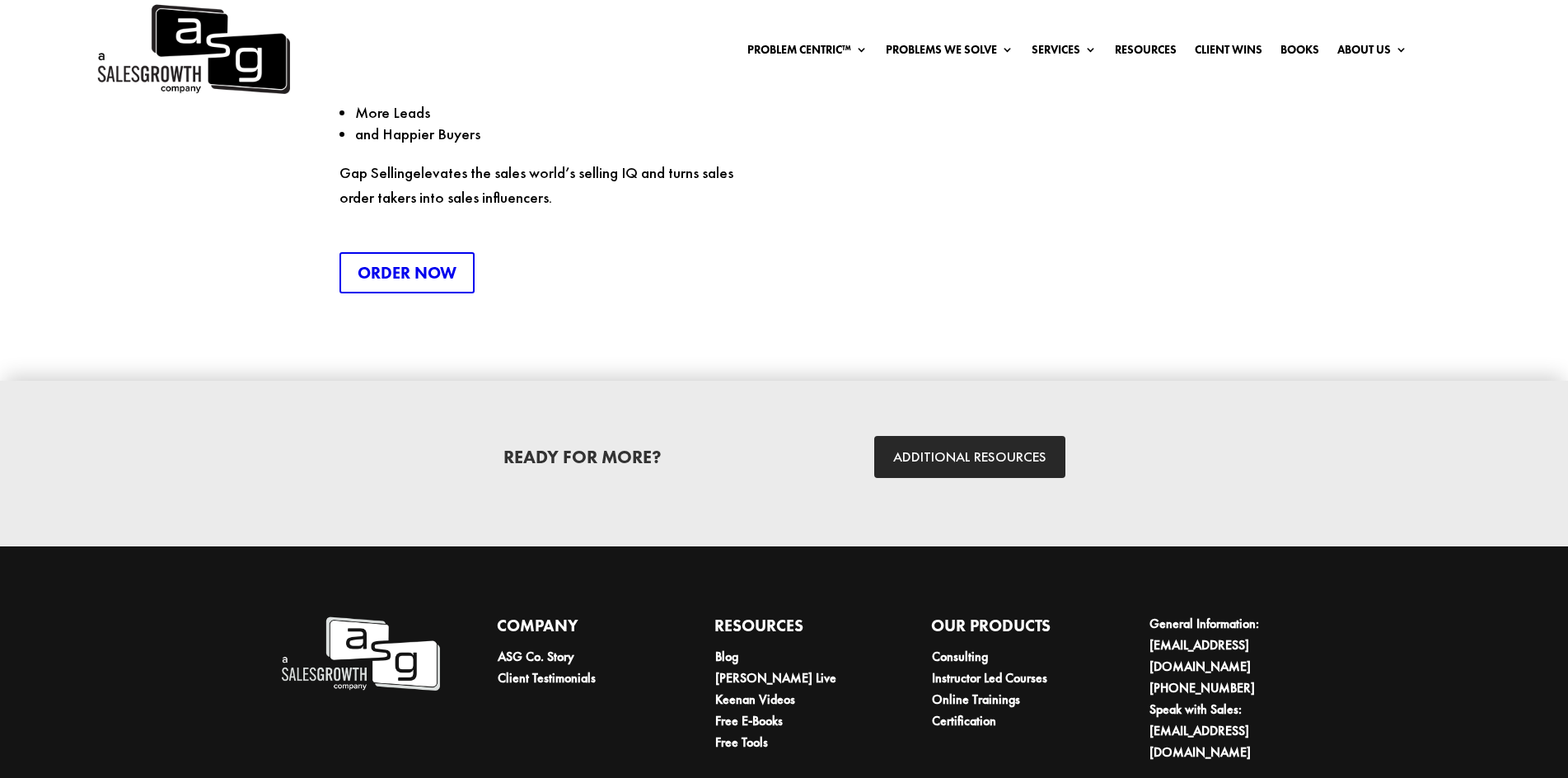
scroll to position [2857, 0]
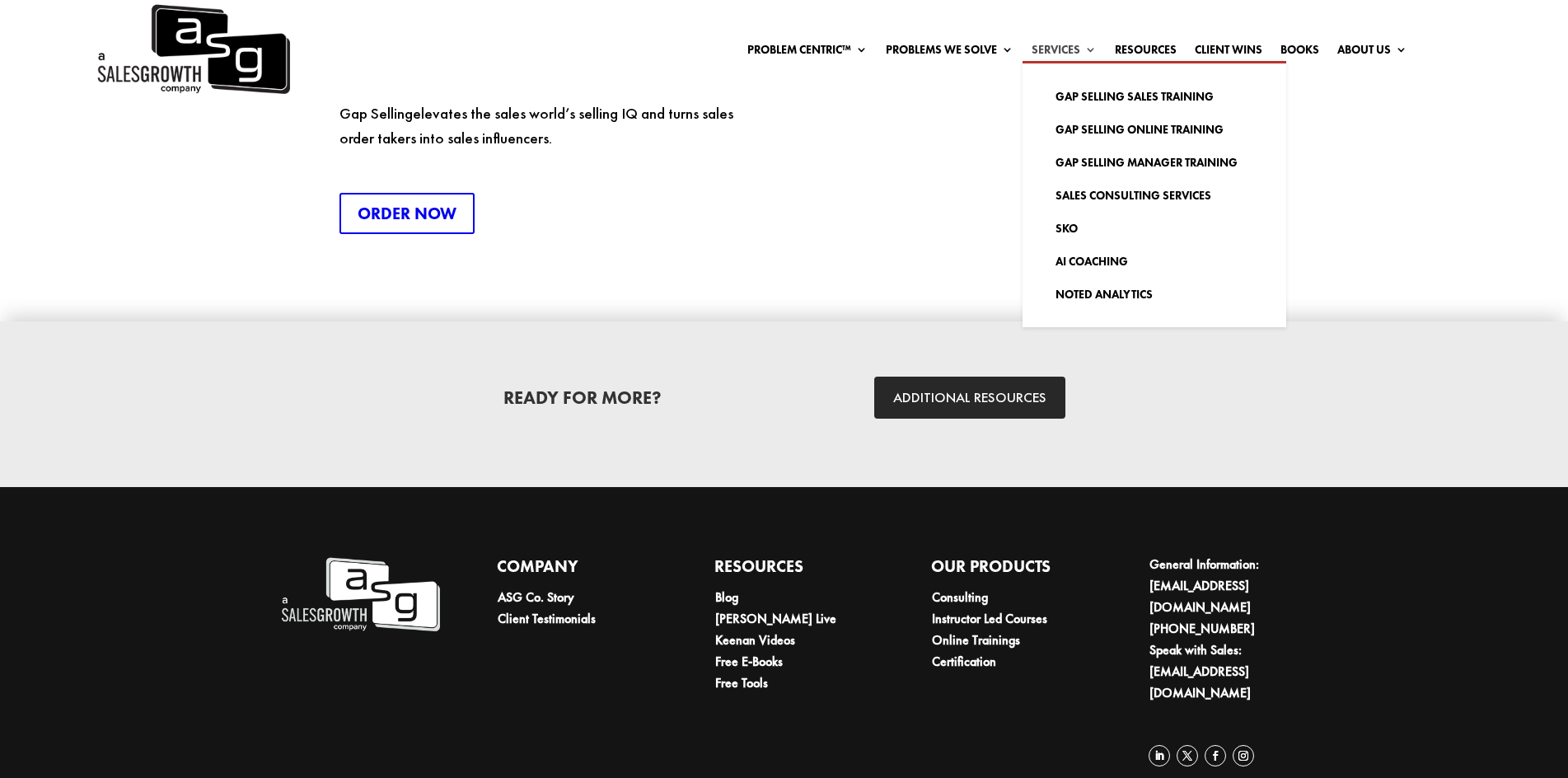
click at [1083, 45] on link "Services" at bounding box center [1064, 53] width 65 height 18
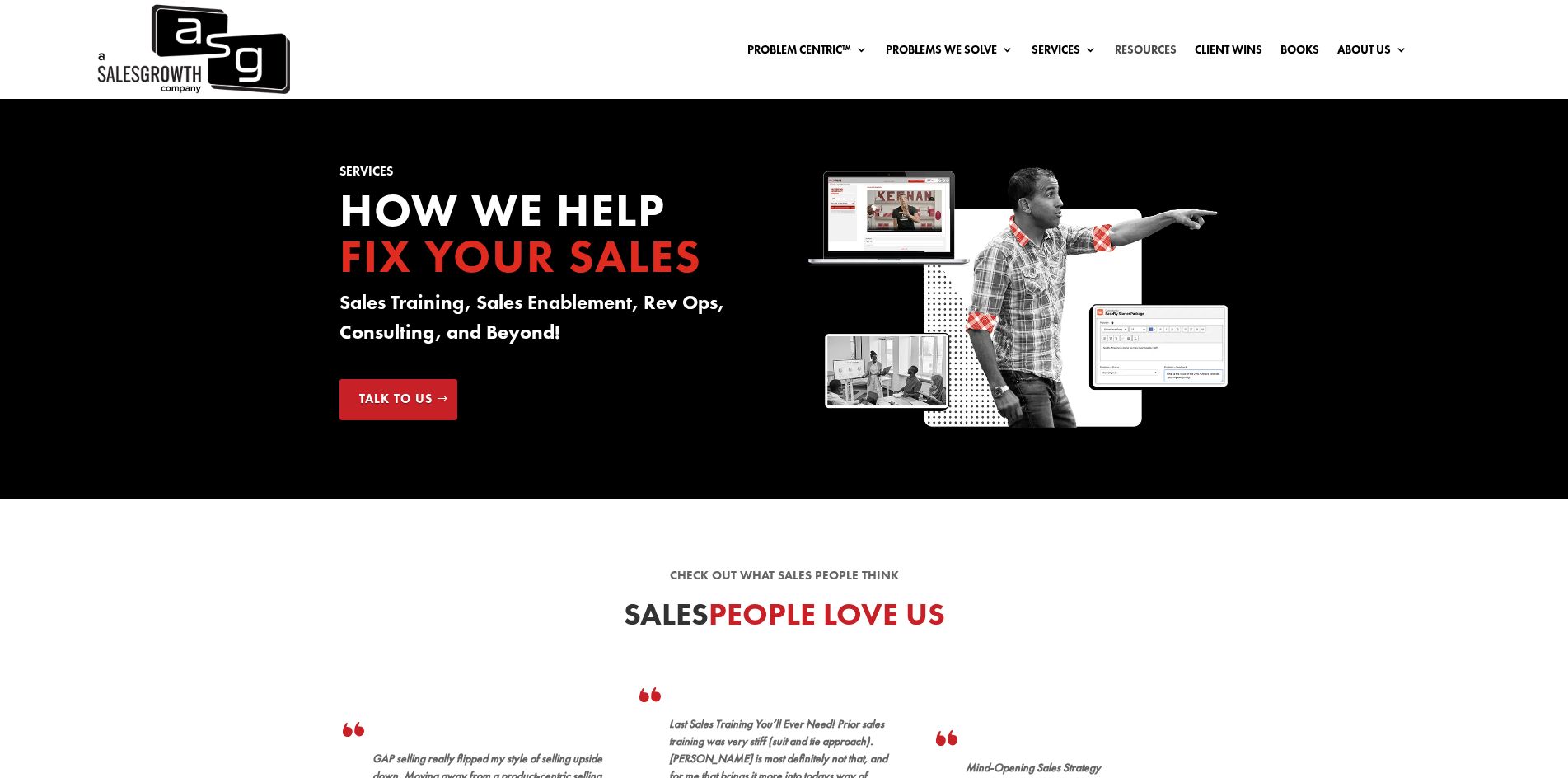
click at [1158, 46] on link "Resources" at bounding box center [1146, 53] width 62 height 18
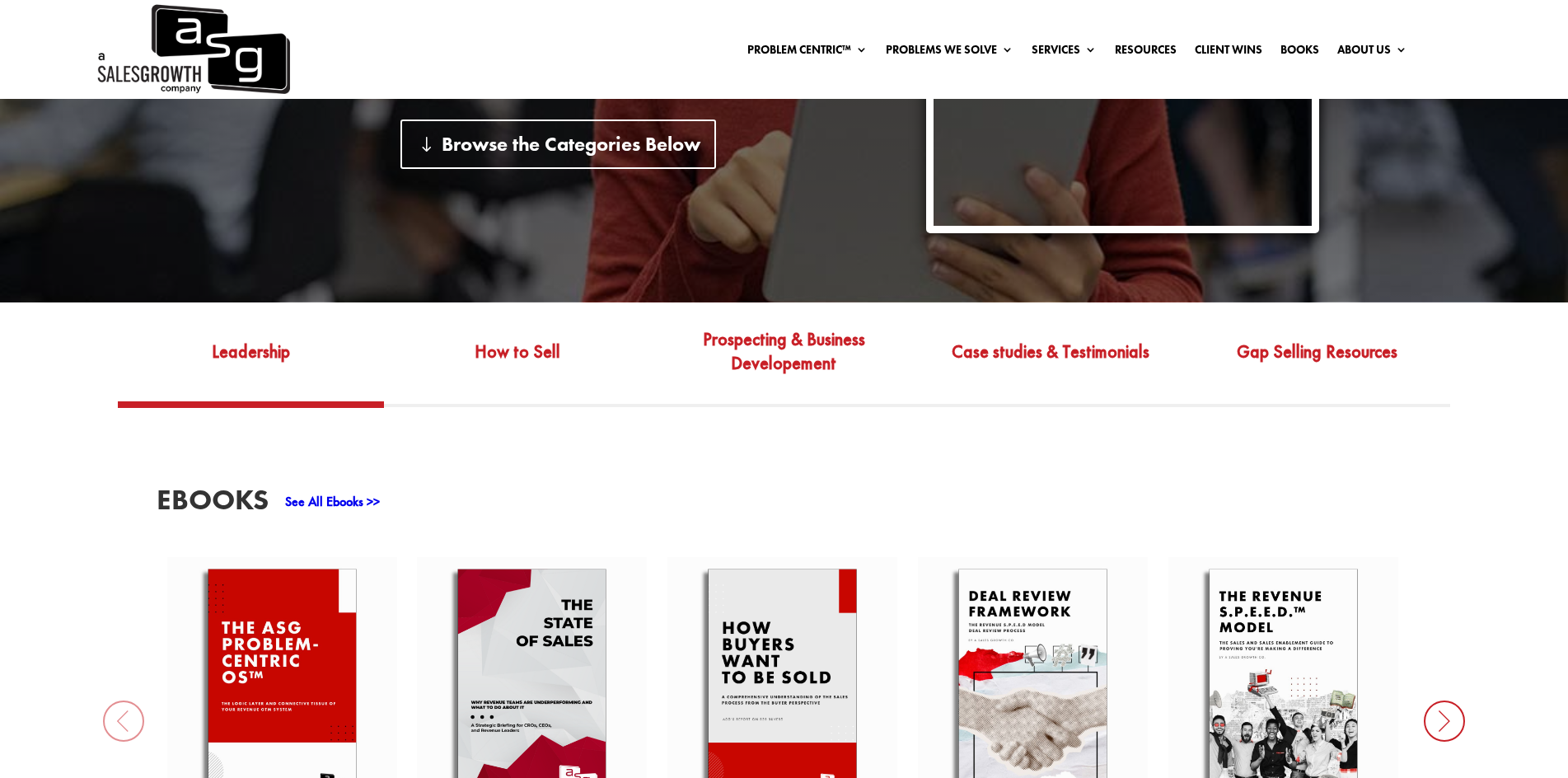
scroll to position [495, 0]
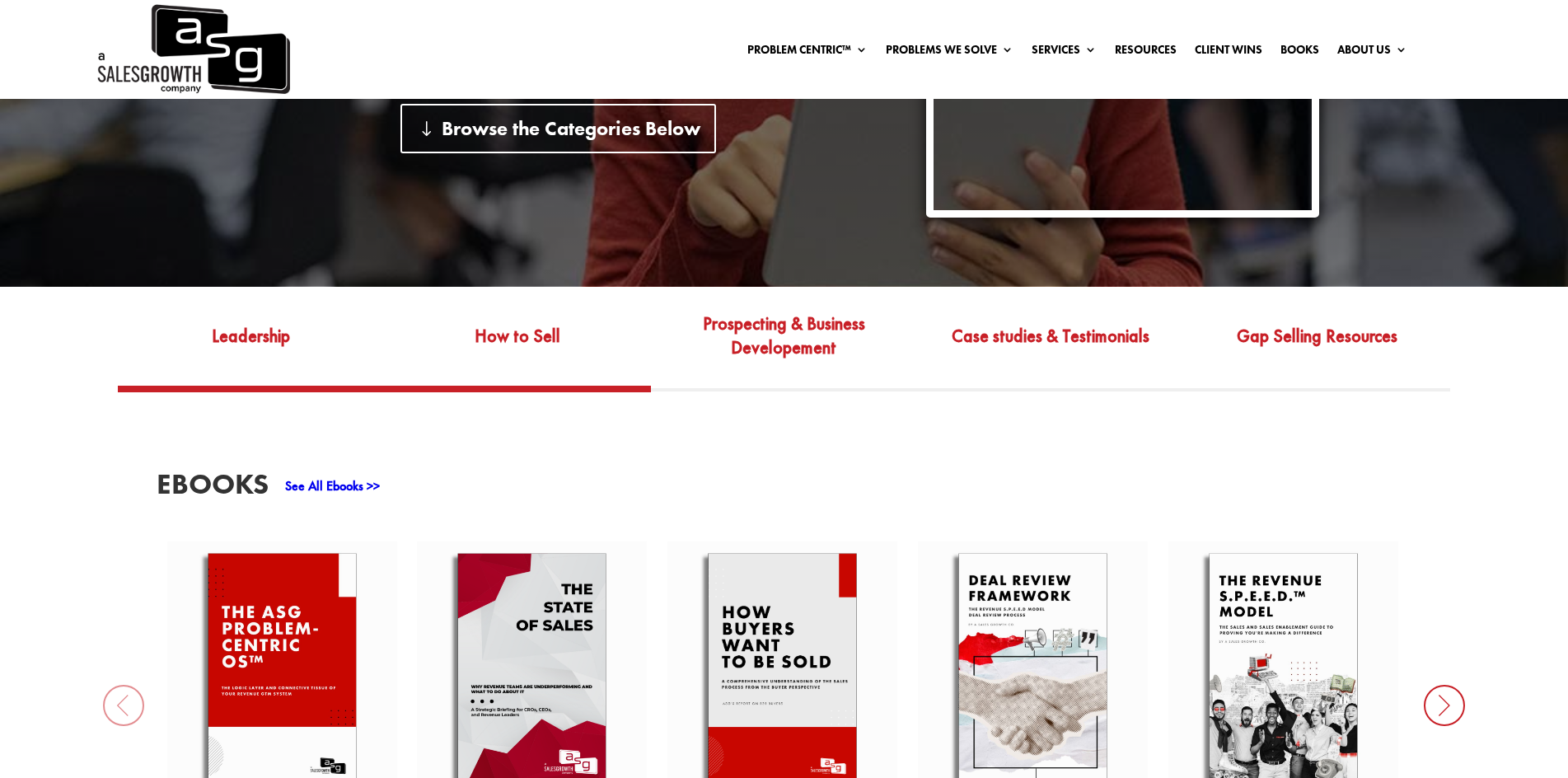
click at [537, 365] on link "How to Sell" at bounding box center [518, 348] width 267 height 77
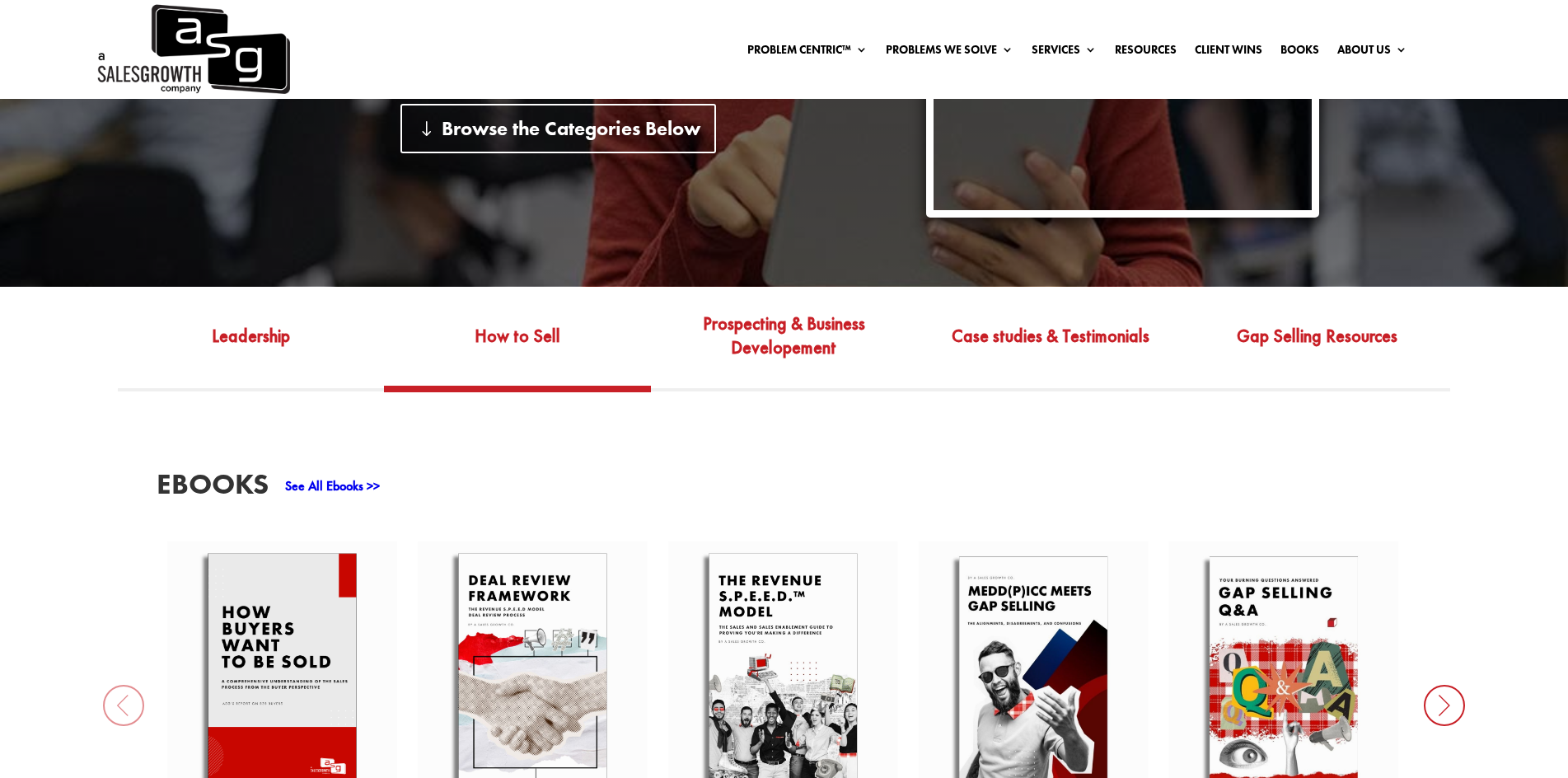
scroll to position [825, 0]
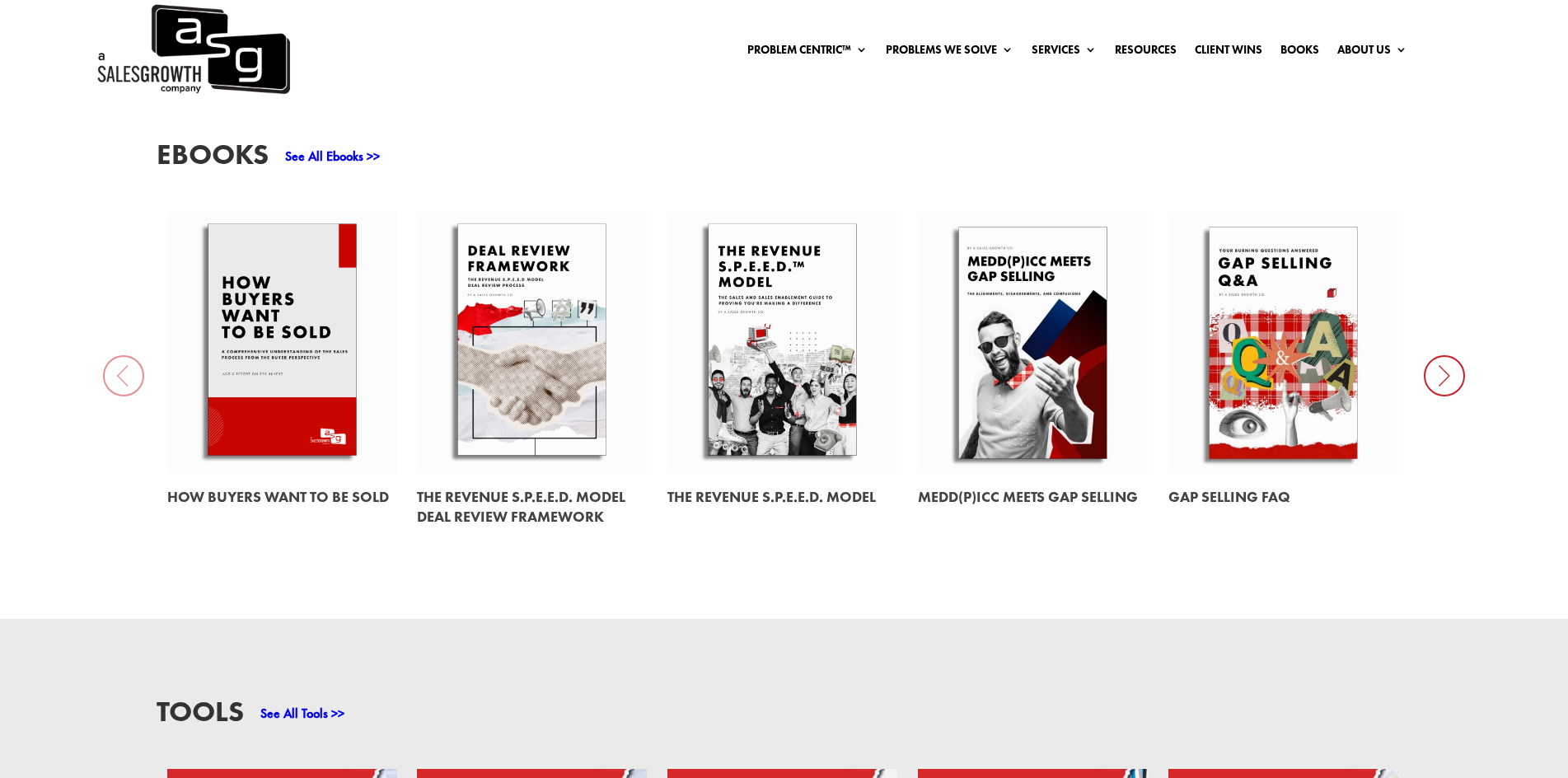
click at [1261, 333] on link at bounding box center [1284, 343] width 230 height 262
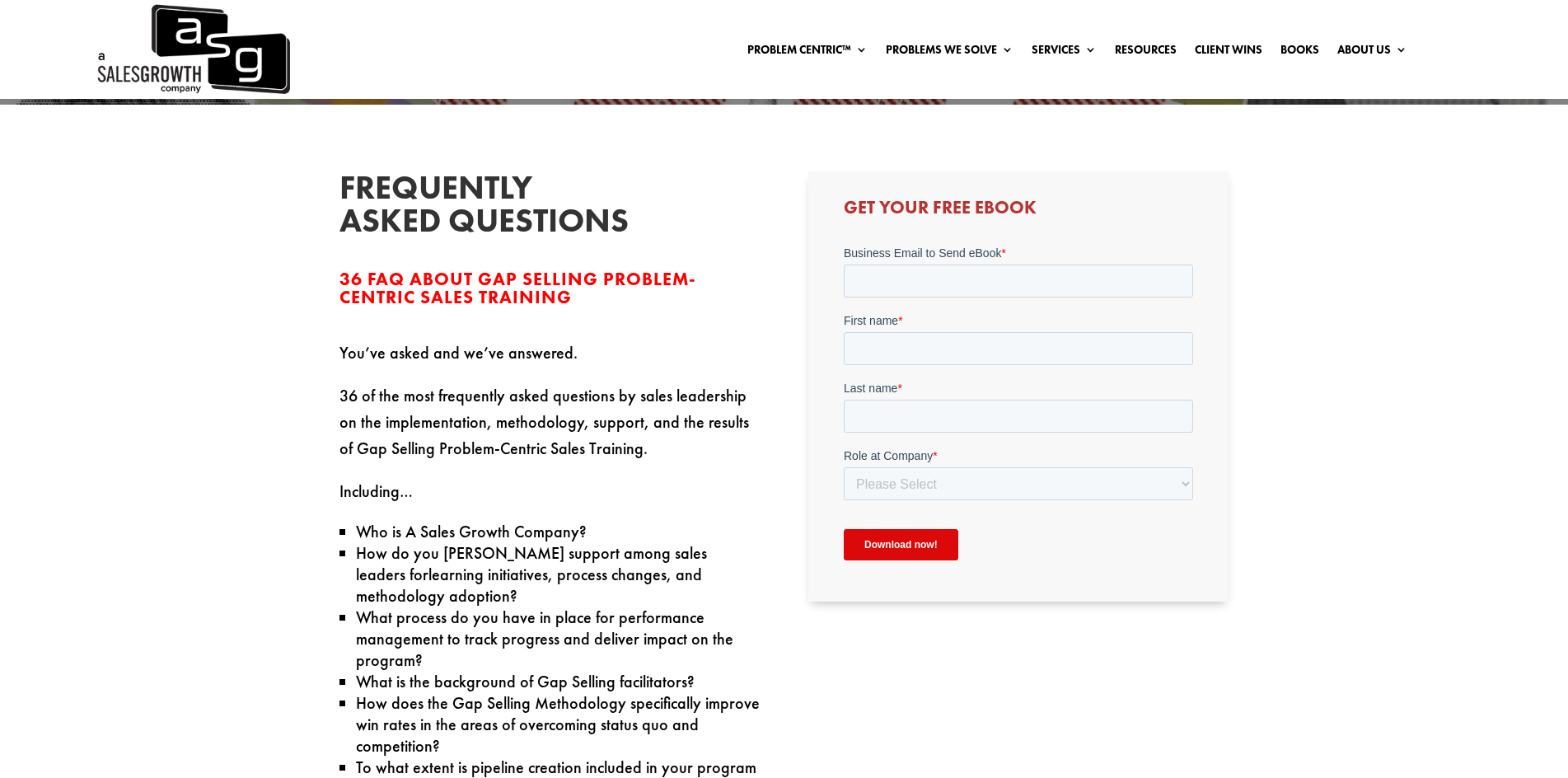
scroll to position [494, 0]
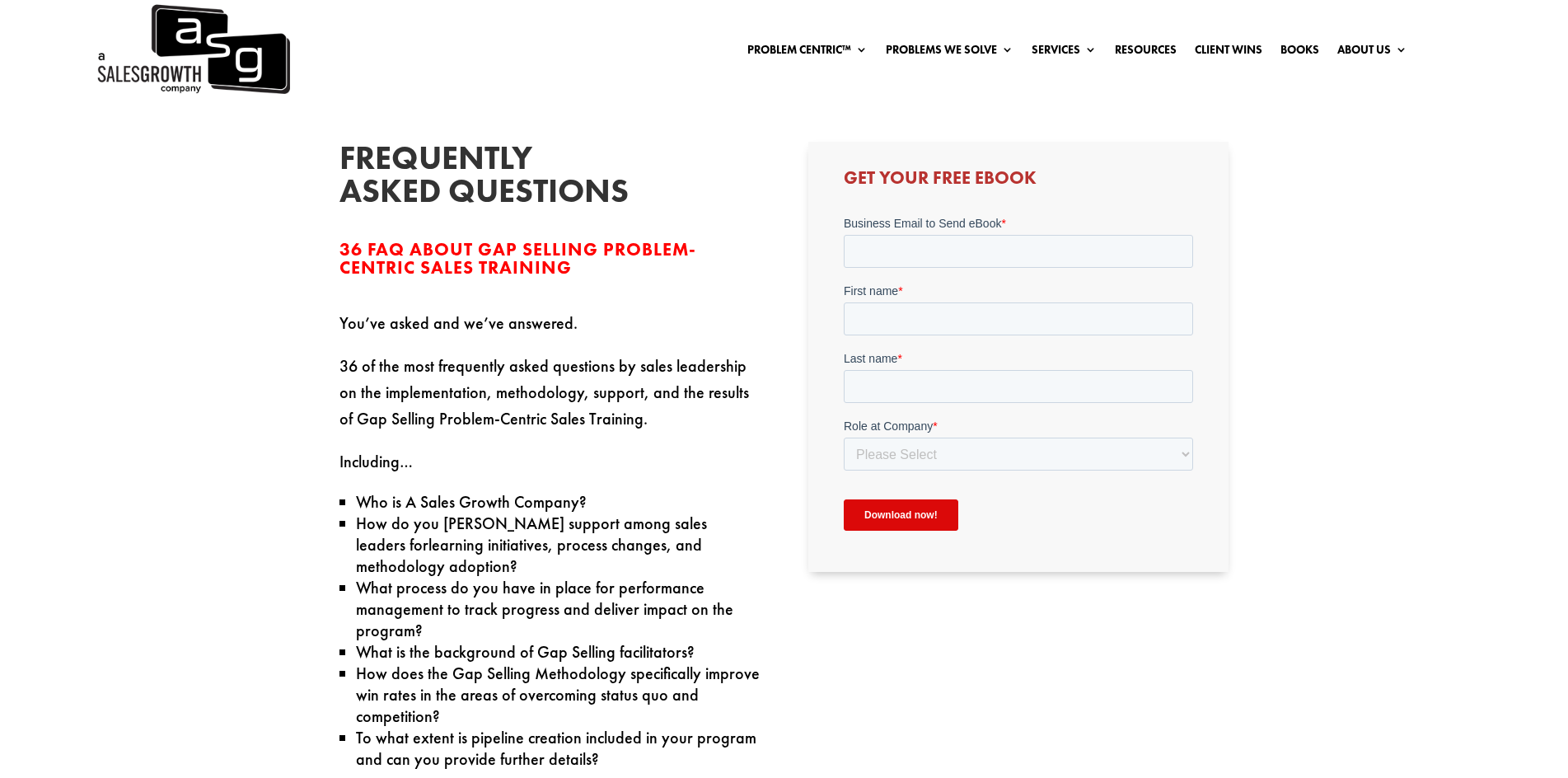
click at [946, 219] on span "Business Email to Send eBook" at bounding box center [922, 223] width 157 height 13
click at [946, 234] on input "Business Email to Send eBook *" at bounding box center [1018, 250] width 350 height 33
click at [905, 263] on input "Business Email to Send eBook *" at bounding box center [1018, 250] width 350 height 33
type input "[PERSON_NAME][EMAIL_ADDRESS][DOMAIN_NAME]"
click at [930, 333] on input "First name *" at bounding box center [1018, 318] width 350 height 33
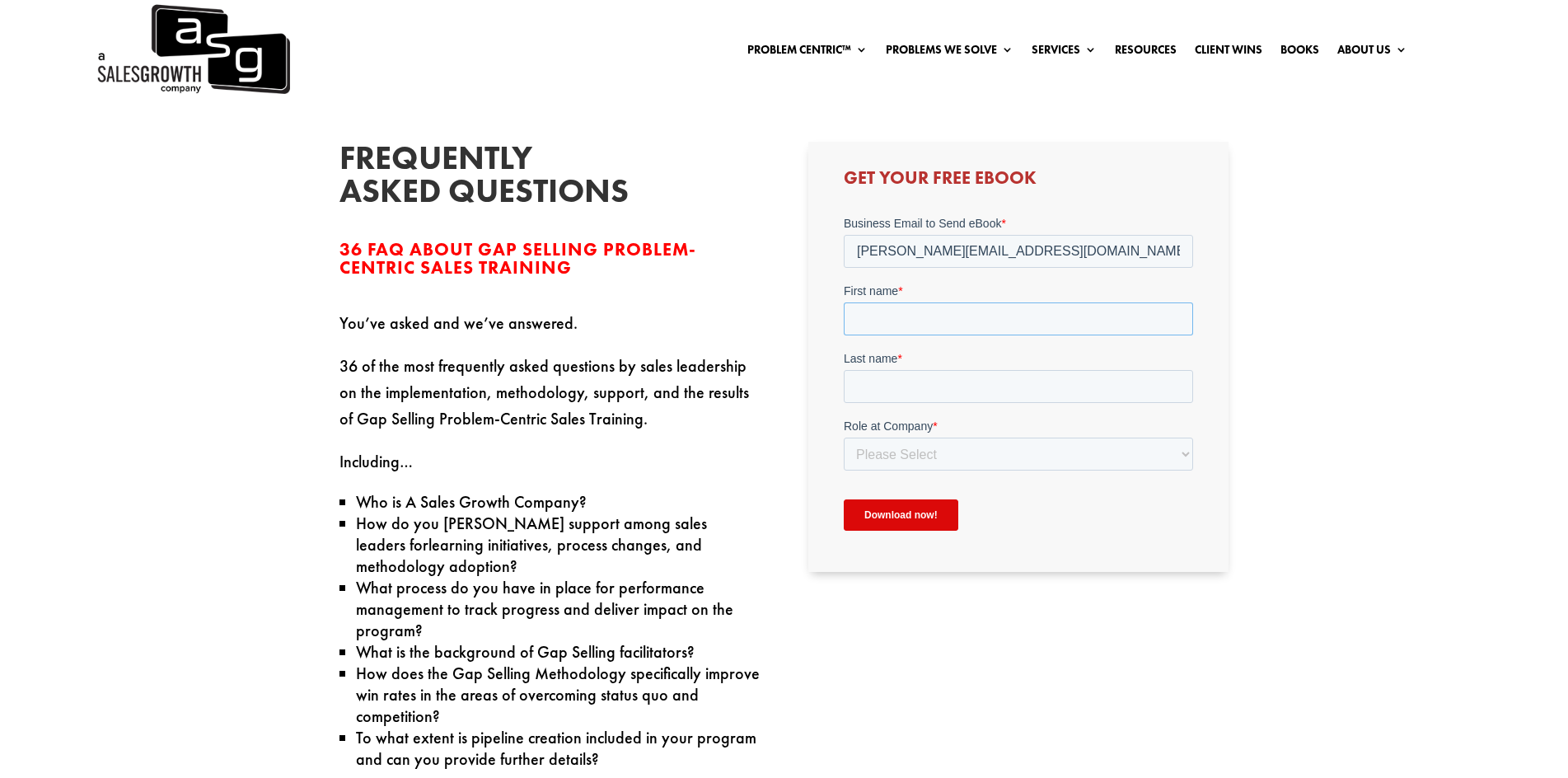
type input "[PERSON_NAME]"
click at [929, 386] on input "Last name *" at bounding box center [1018, 386] width 350 height 33
type input "Jagannathan"
click at [931, 454] on select "Please Select C-Level (CRO, CSO, etc) Senior Leadership (VP of Sales, VP of Ena…" at bounding box center [1018, 454] width 350 height 33
click at [844, 438] on select "Please Select C-Level (CRO, CSO, etc) Senior Leadership (VP of Sales, VP of Ena…" at bounding box center [1018, 454] width 350 height 33
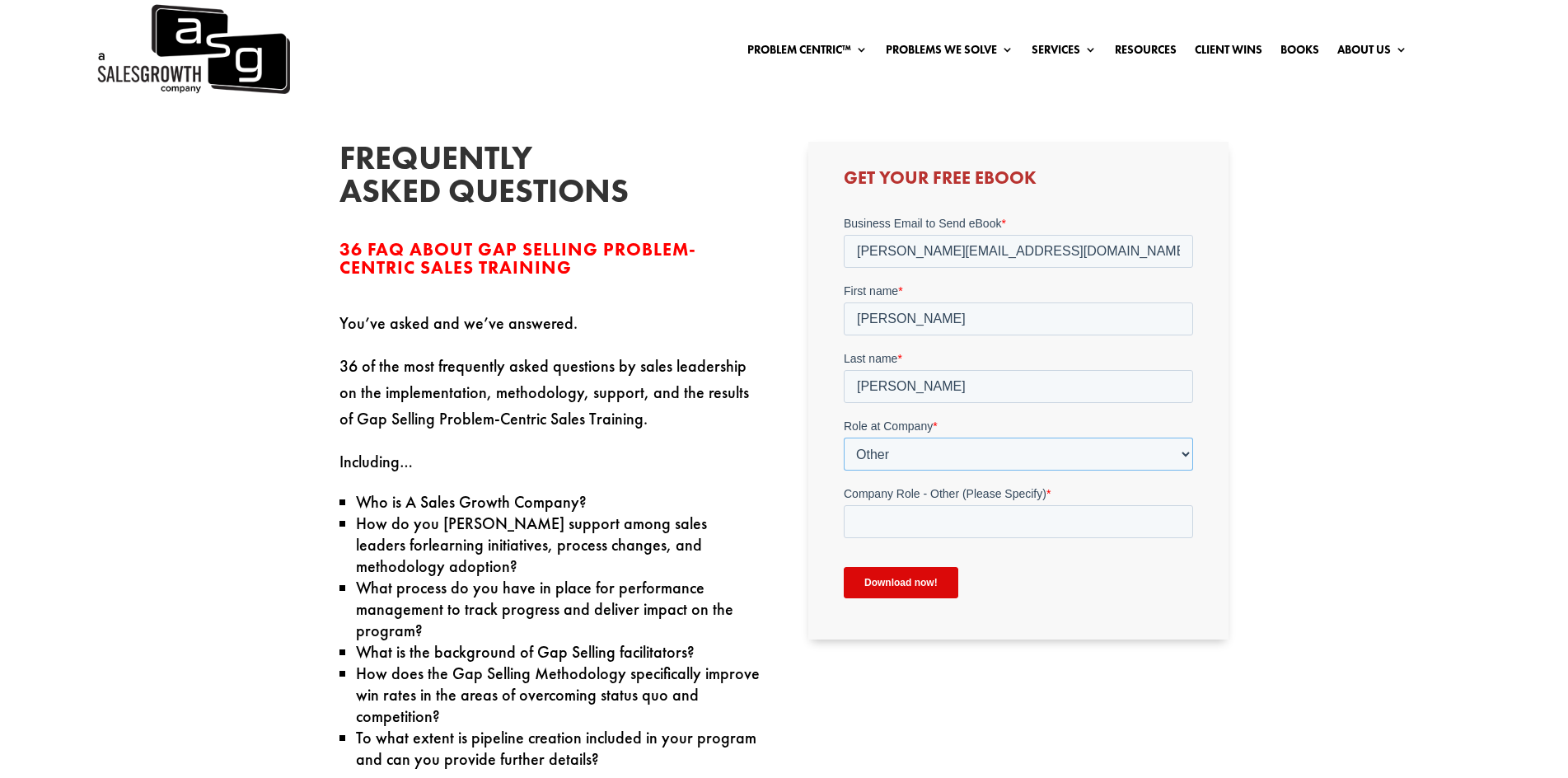
click at [918, 449] on select "Please Select C-Level (CRO, CSO, etc) Senior Leadership (VP of Sales, VP of Ena…" at bounding box center [1018, 454] width 350 height 33
select select "Individual Contributor (AE, SDR, CSM, etc)"
click at [844, 438] on select "Please Select C-Level (CRO, CSO, etc) Senior Leadership (VP of Sales, VP of Ena…" at bounding box center [1018, 454] width 350 height 33
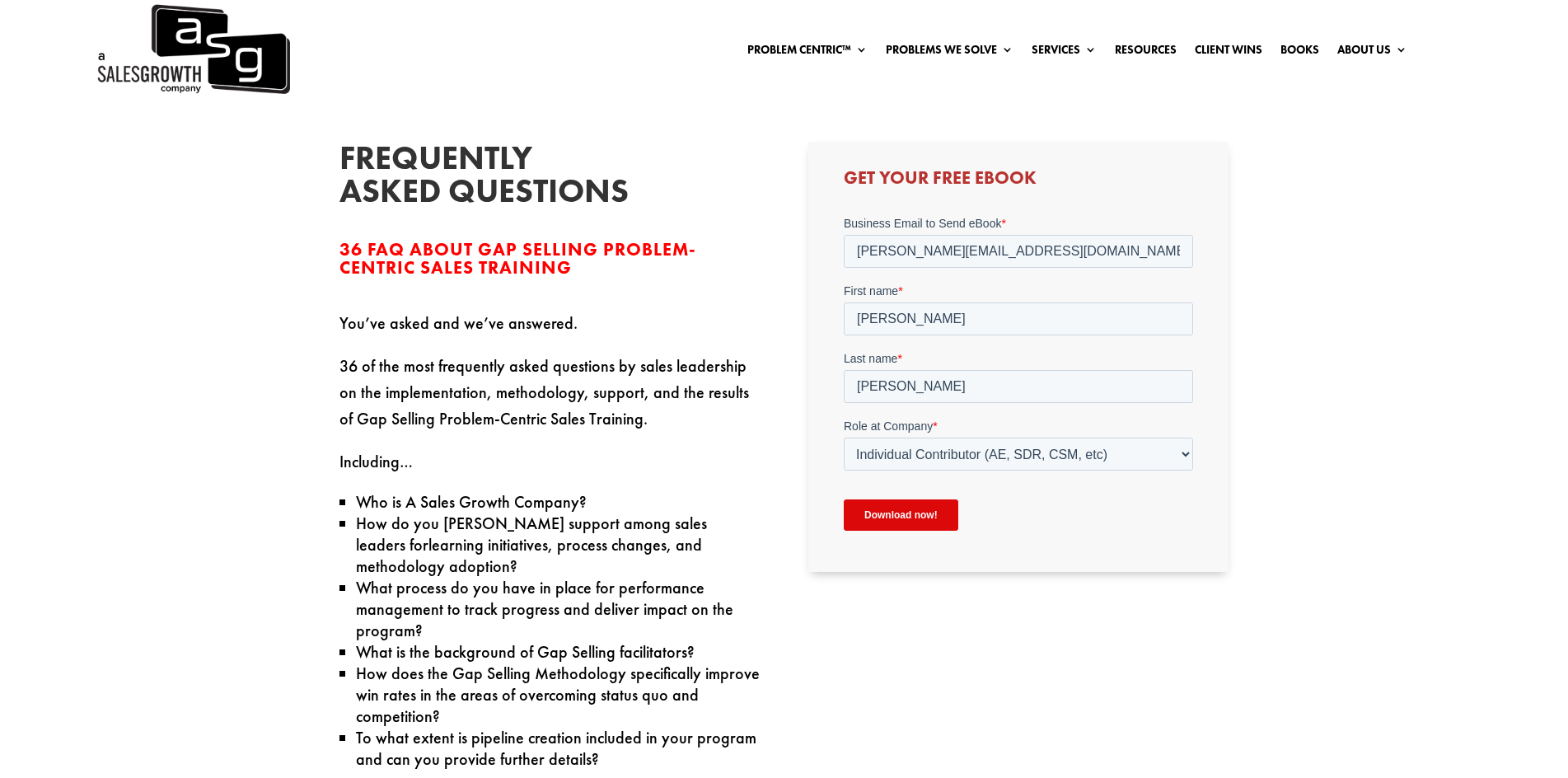
click at [881, 510] on input "Download now!" at bounding box center [901, 514] width 114 height 31
